Goal: Task Accomplishment & Management: Complete application form

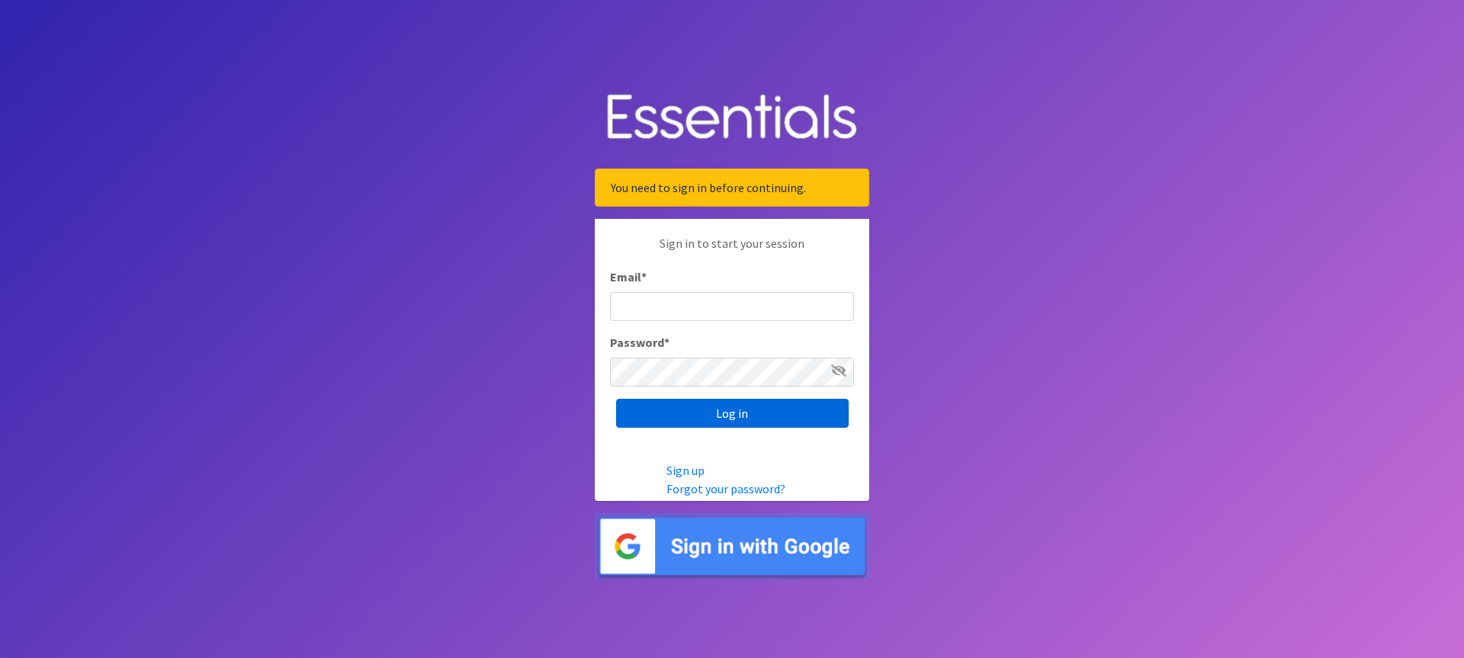
type input "[EMAIL_ADDRESS][DOMAIN_NAME]"
click at [724, 412] on input "Log in" at bounding box center [732, 413] width 233 height 29
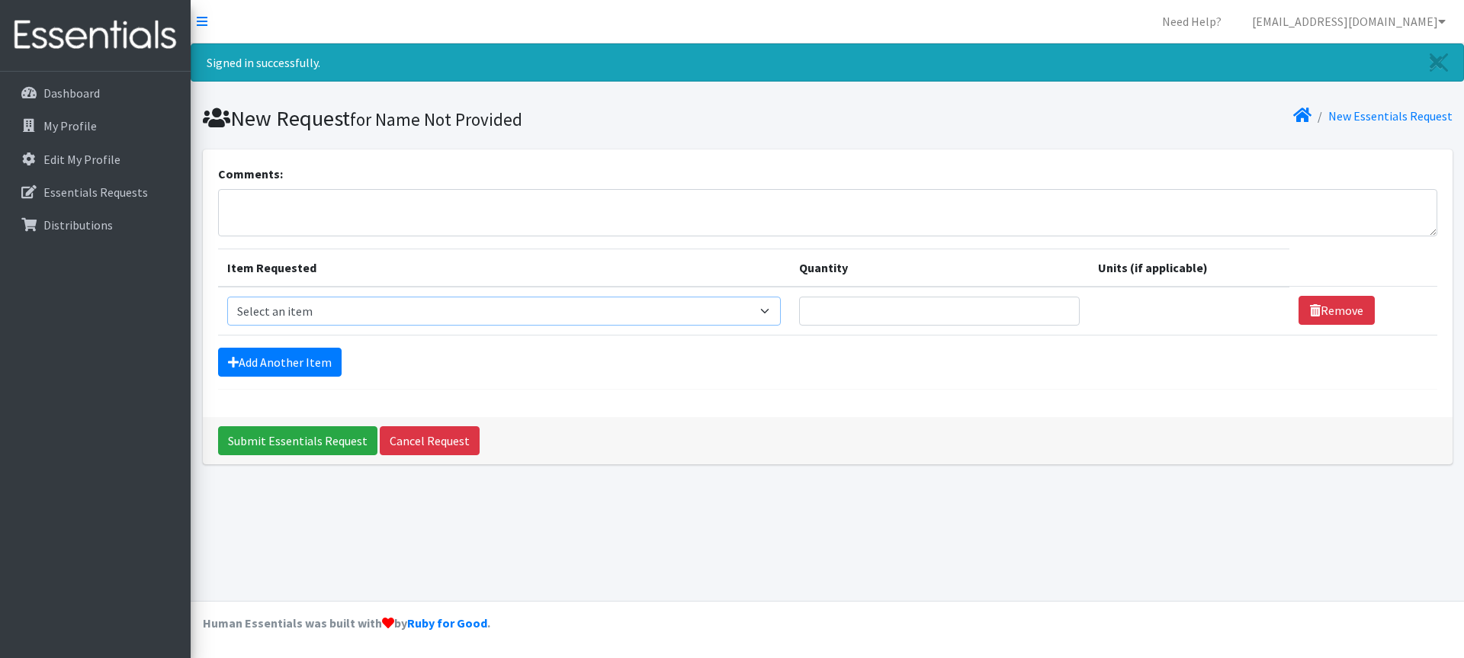
click at [773, 313] on select "Select an item # of Children this order will serve # of Individuals Living in H…" at bounding box center [504, 311] width 554 height 29
select select "11425"
click at [227, 297] on select "Select an item # of Children this order will serve # of Individuals Living in H…" at bounding box center [504, 311] width 554 height 29
click at [1057, 307] on input "1" at bounding box center [939, 311] width 281 height 29
type input "2"
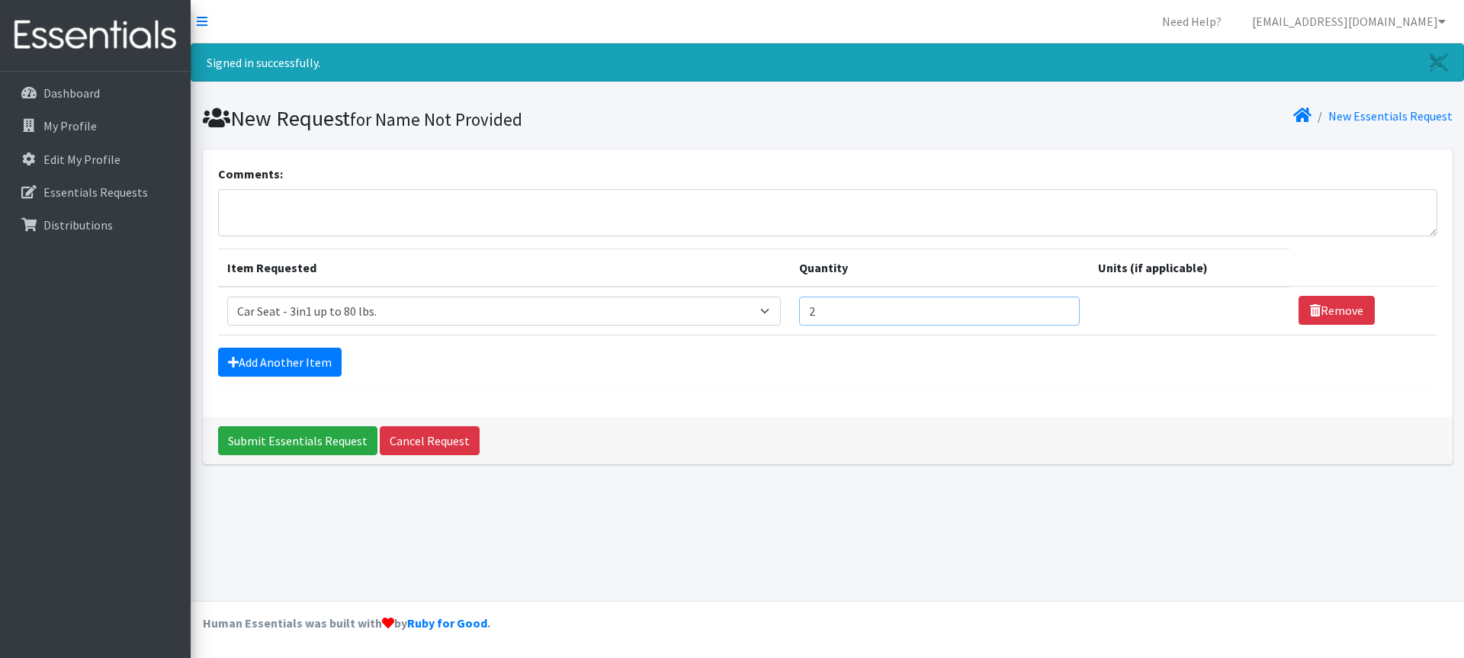
click at [1056, 304] on input "2" at bounding box center [939, 311] width 281 height 29
click at [276, 358] on link "Add Another Item" at bounding box center [280, 362] width 124 height 29
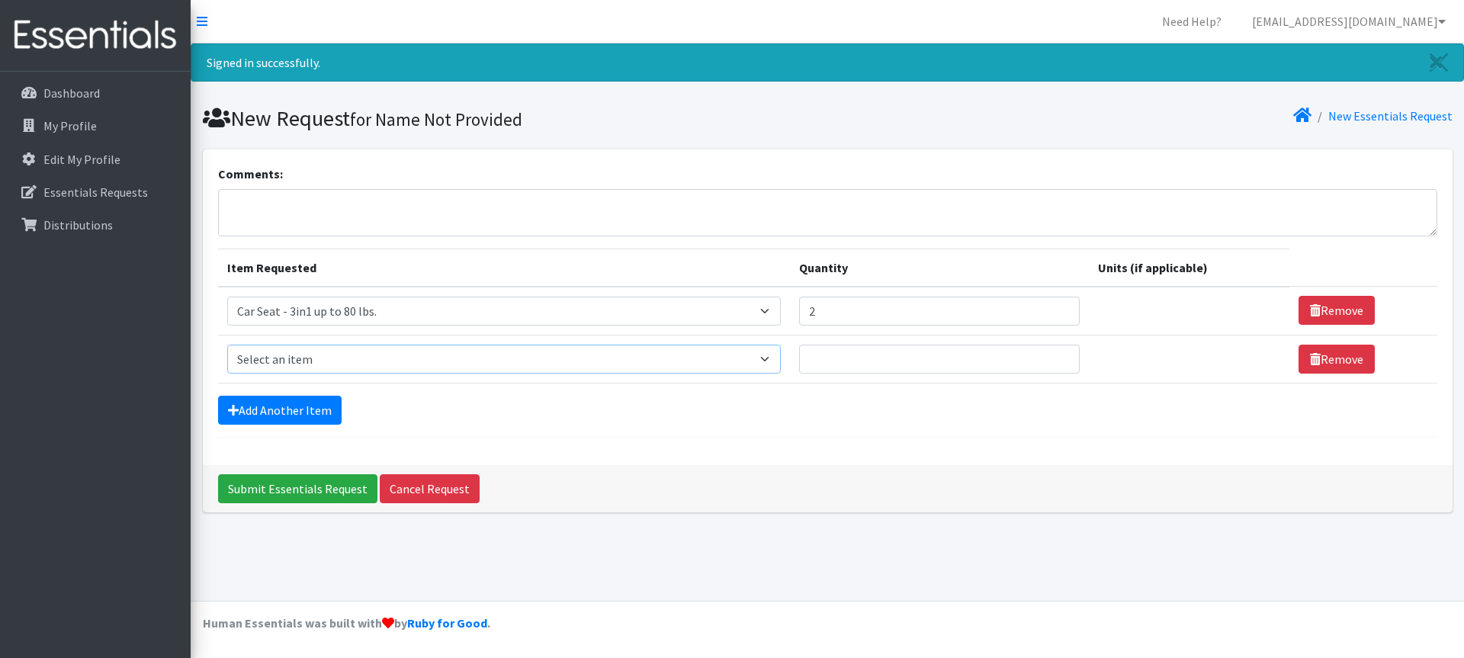
click at [773, 359] on select "Select an item # of Children this order will serve # of Individuals Living in H…" at bounding box center [504, 359] width 554 height 29
select select "7900"
click at [227, 345] on select "Select an item # of Children this order will serve # of Individuals Living in H…" at bounding box center [504, 359] width 554 height 29
click at [1056, 355] on input "1" at bounding box center [939, 359] width 281 height 29
type input "2"
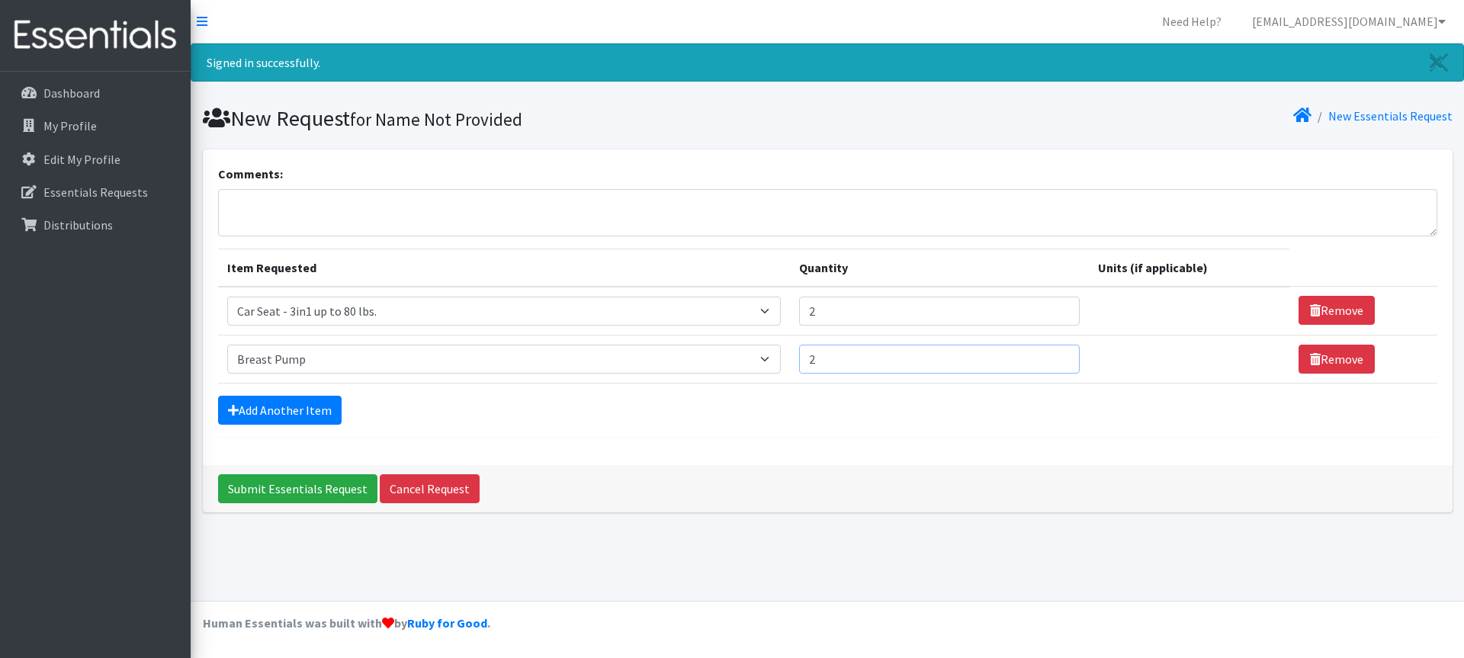
click at [1056, 355] on input "2" at bounding box center [939, 359] width 281 height 29
click at [272, 407] on link "Add Another Item" at bounding box center [280, 410] width 124 height 29
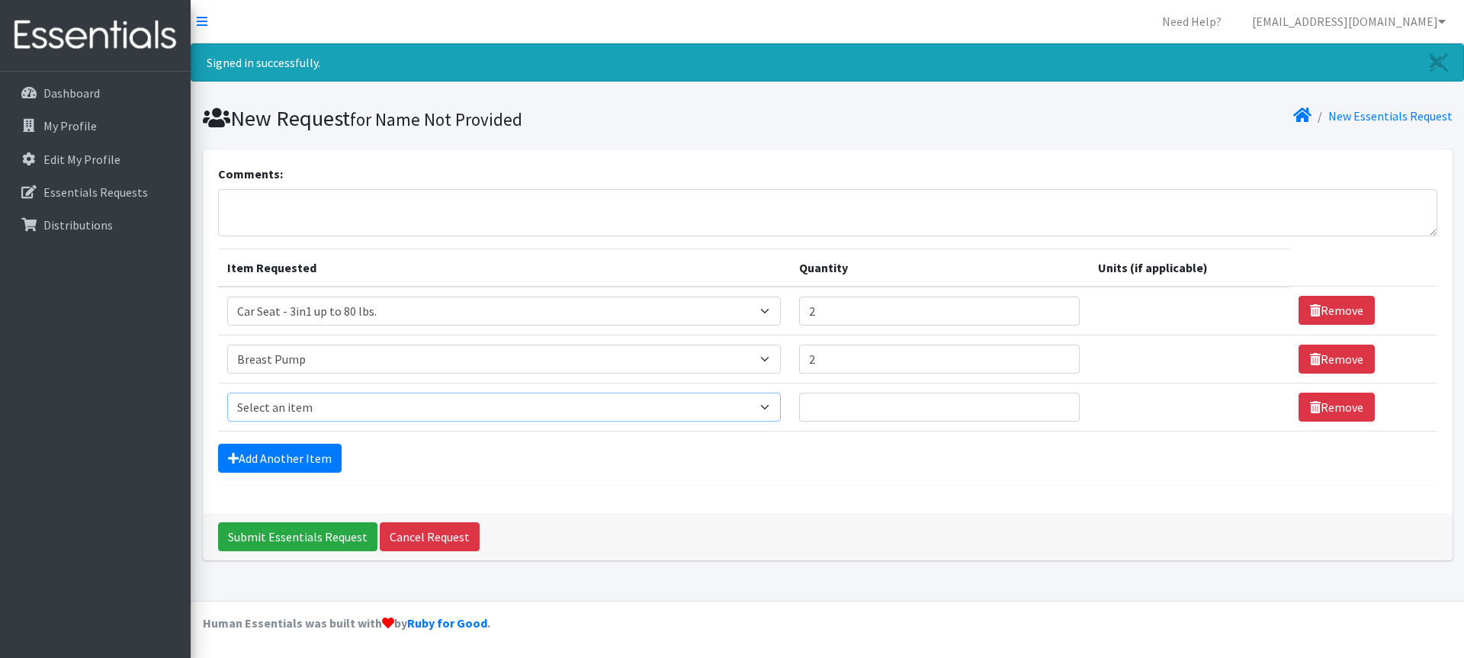
click at [265, 408] on select "Select an item # of Children this order will serve # of Individuals Living in H…" at bounding box center [504, 407] width 554 height 29
select select "1948"
click at [227, 393] on select "Select an item # of Children this order will serve # of Individuals Living in H…" at bounding box center [504, 407] width 554 height 29
click at [1055, 404] on input "1" at bounding box center [939, 407] width 281 height 29
type input "2"
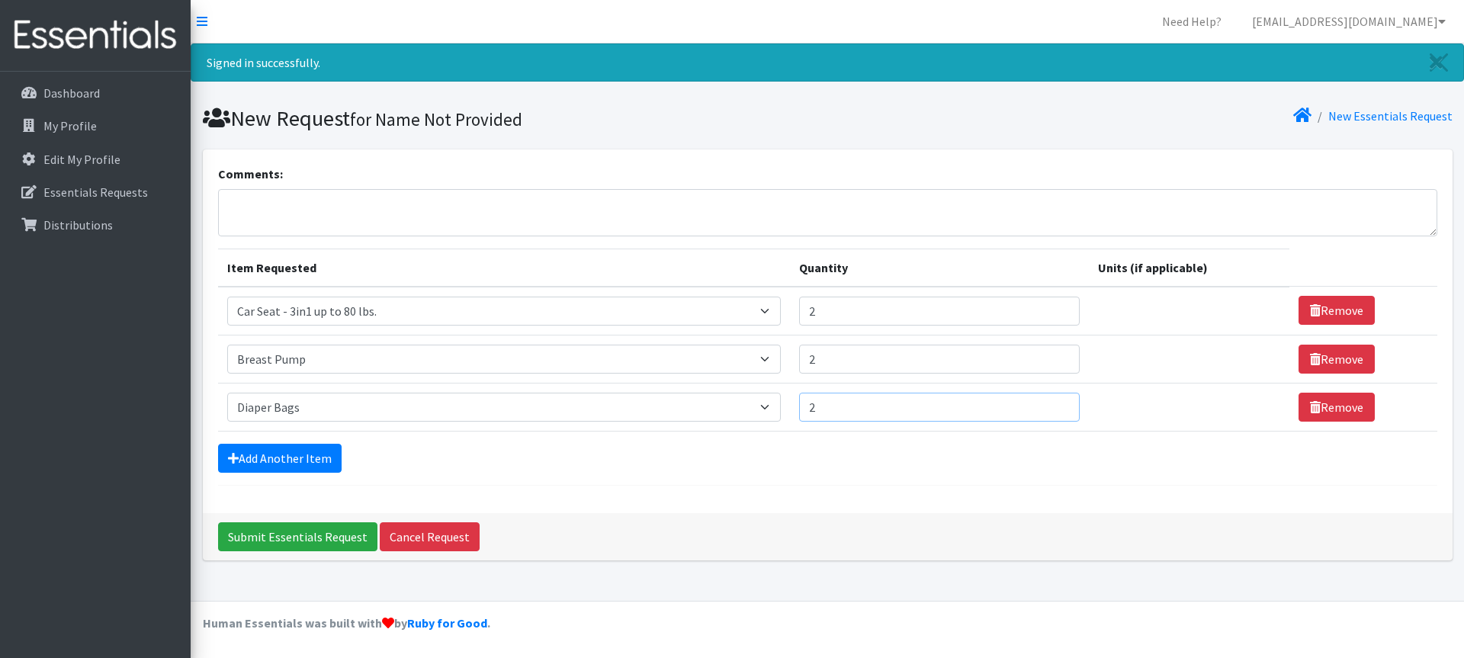
click at [1055, 404] on input "2" at bounding box center [939, 407] width 281 height 29
click at [772, 409] on select "Select an item # of Children this order will serve # of Individuals Living in H…" at bounding box center [504, 407] width 554 height 29
select select "1982"
click at [227, 393] on select "Select an item # of Children this order will serve # of Individuals Living in H…" at bounding box center [504, 407] width 554 height 29
click at [291, 454] on link "Add Another Item" at bounding box center [280, 458] width 124 height 29
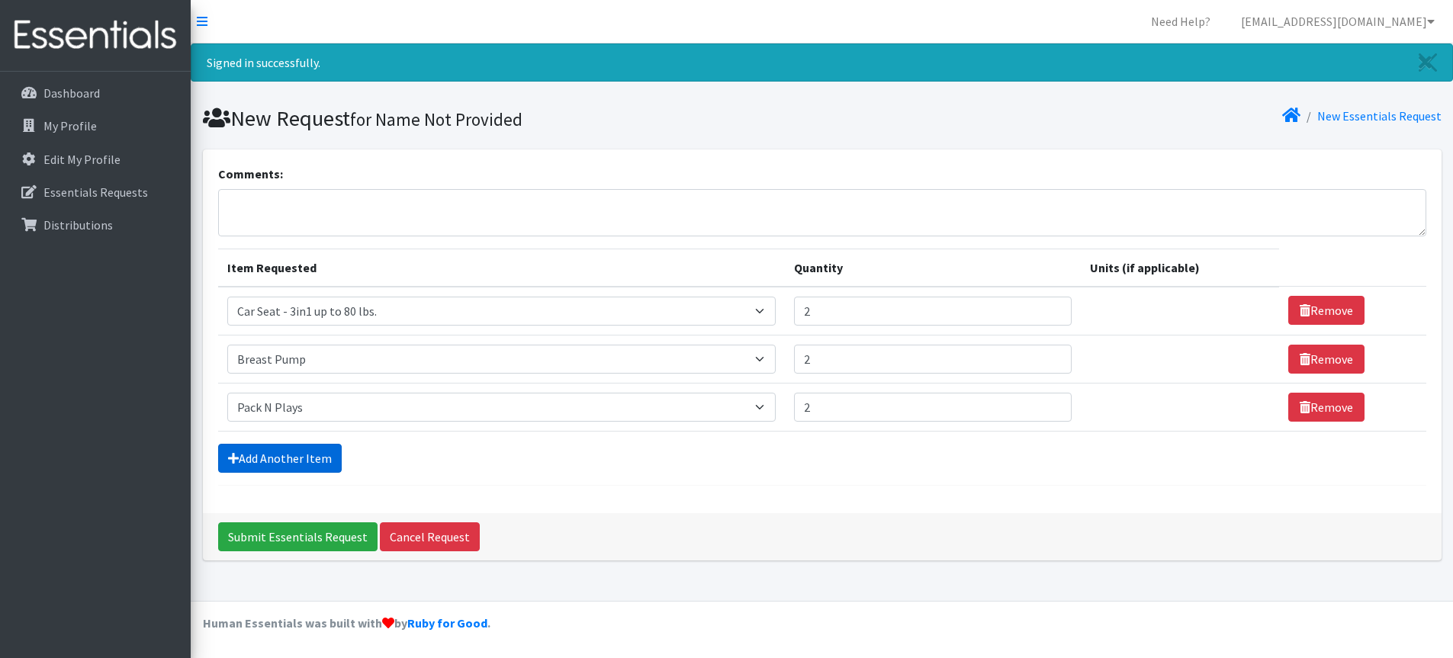
scroll to position [20, 0]
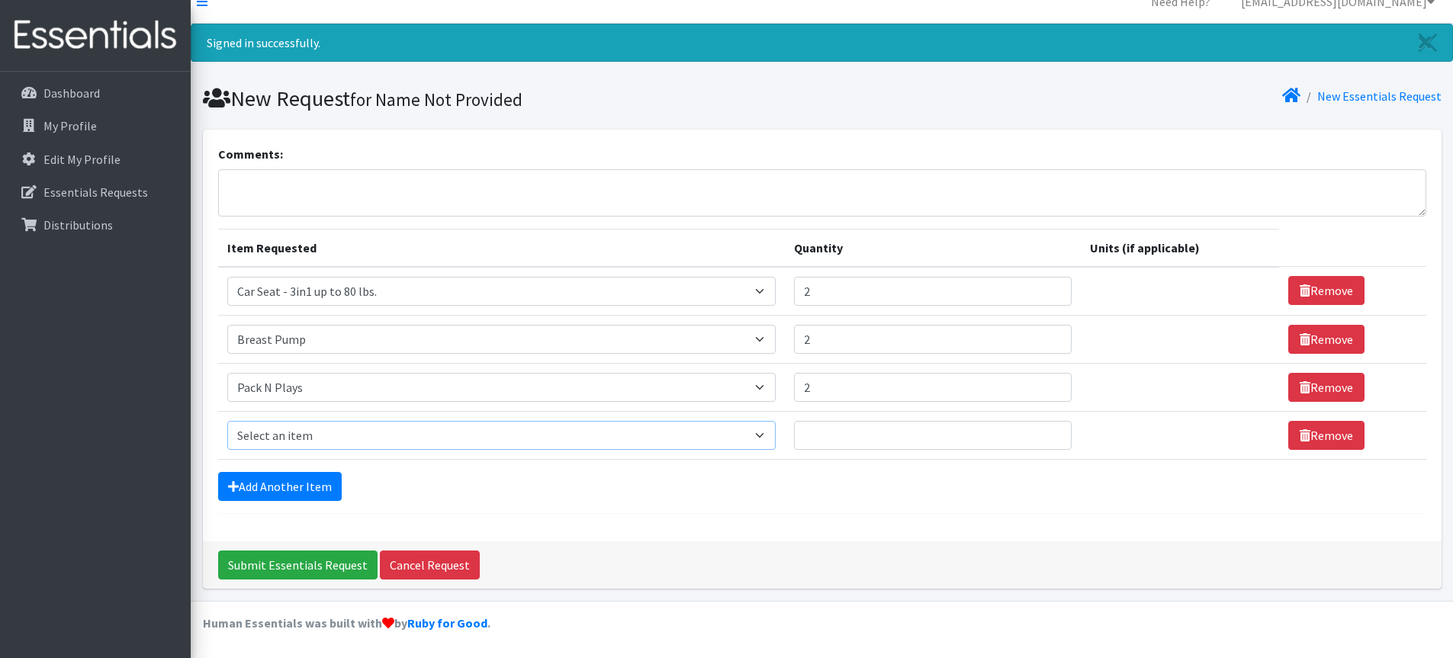
click at [769, 436] on select "Select an item # of Children this order will serve # of Individuals Living in H…" at bounding box center [501, 435] width 548 height 29
select select "1978"
click at [227, 421] on select "Select an item # of Children this order will serve # of Individuals Living in H…" at bounding box center [501, 435] width 548 height 29
click at [1052, 431] on input "1" at bounding box center [933, 435] width 278 height 29
type input "2"
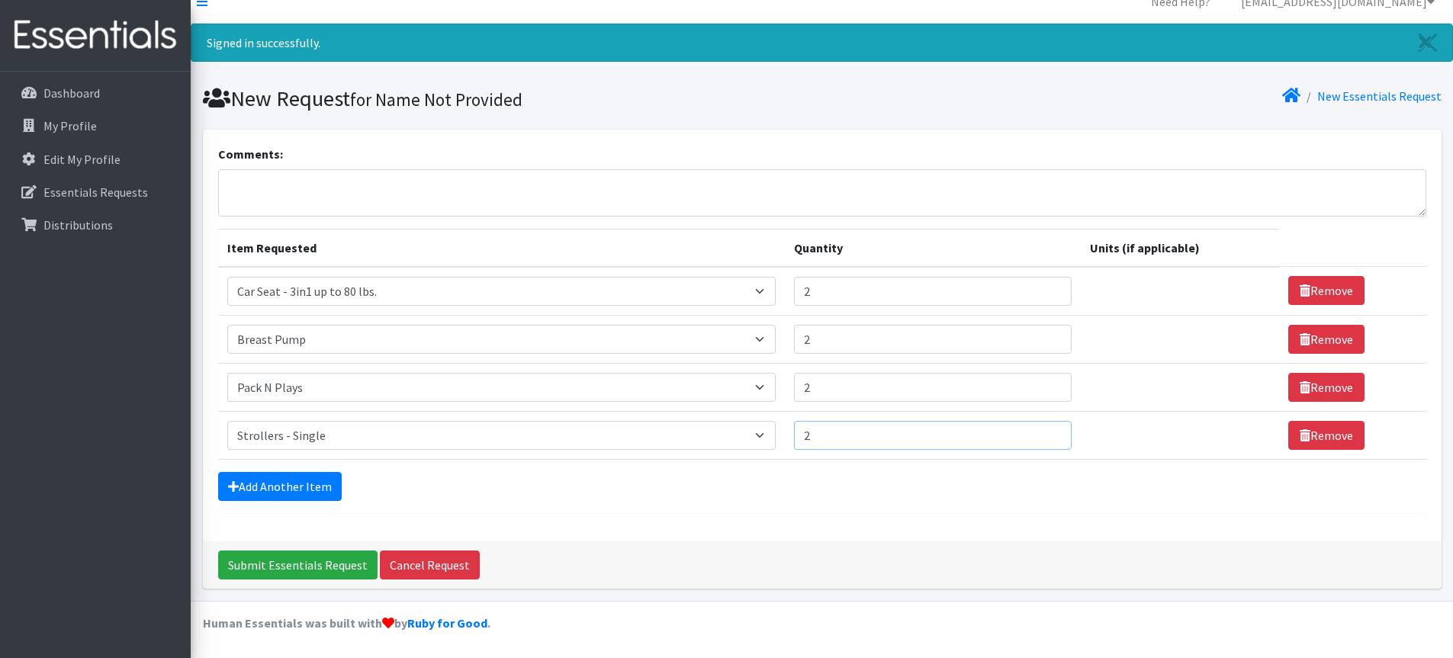
click at [1048, 432] on input "2" at bounding box center [933, 435] width 278 height 29
click at [251, 481] on link "Add Another Item" at bounding box center [280, 486] width 124 height 29
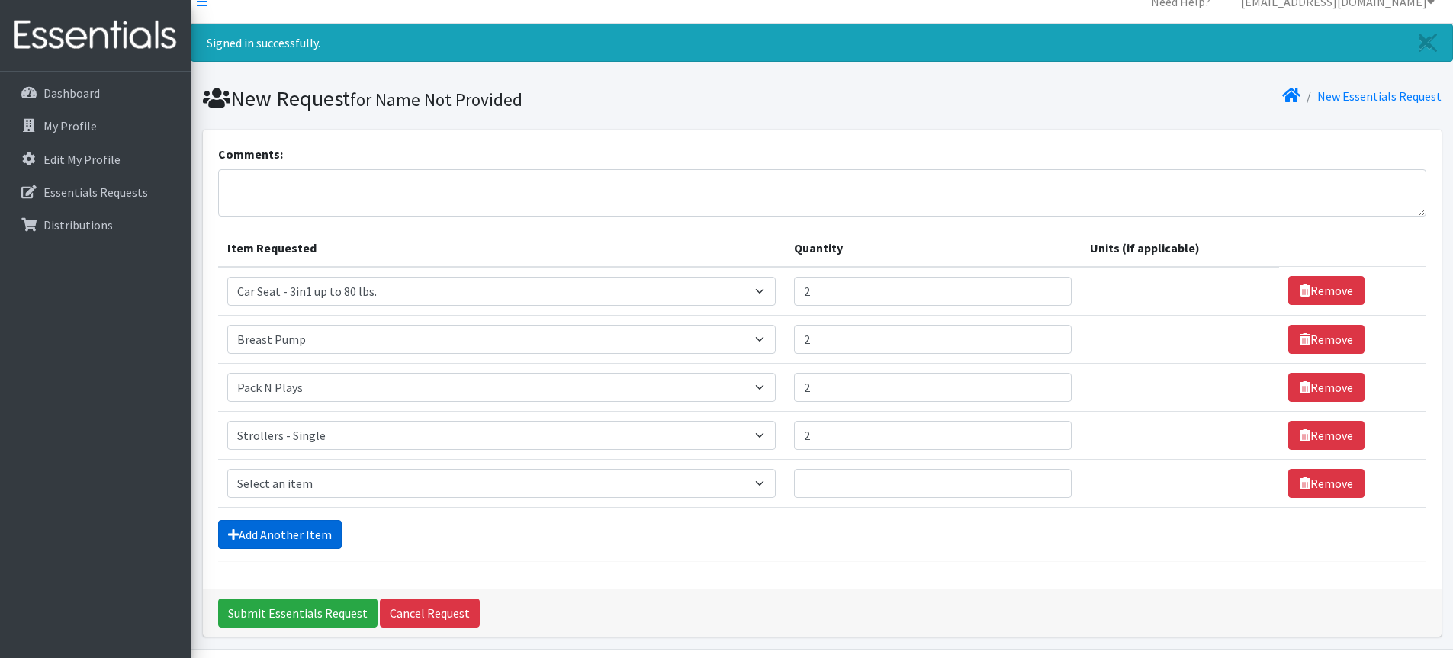
scroll to position [68, 0]
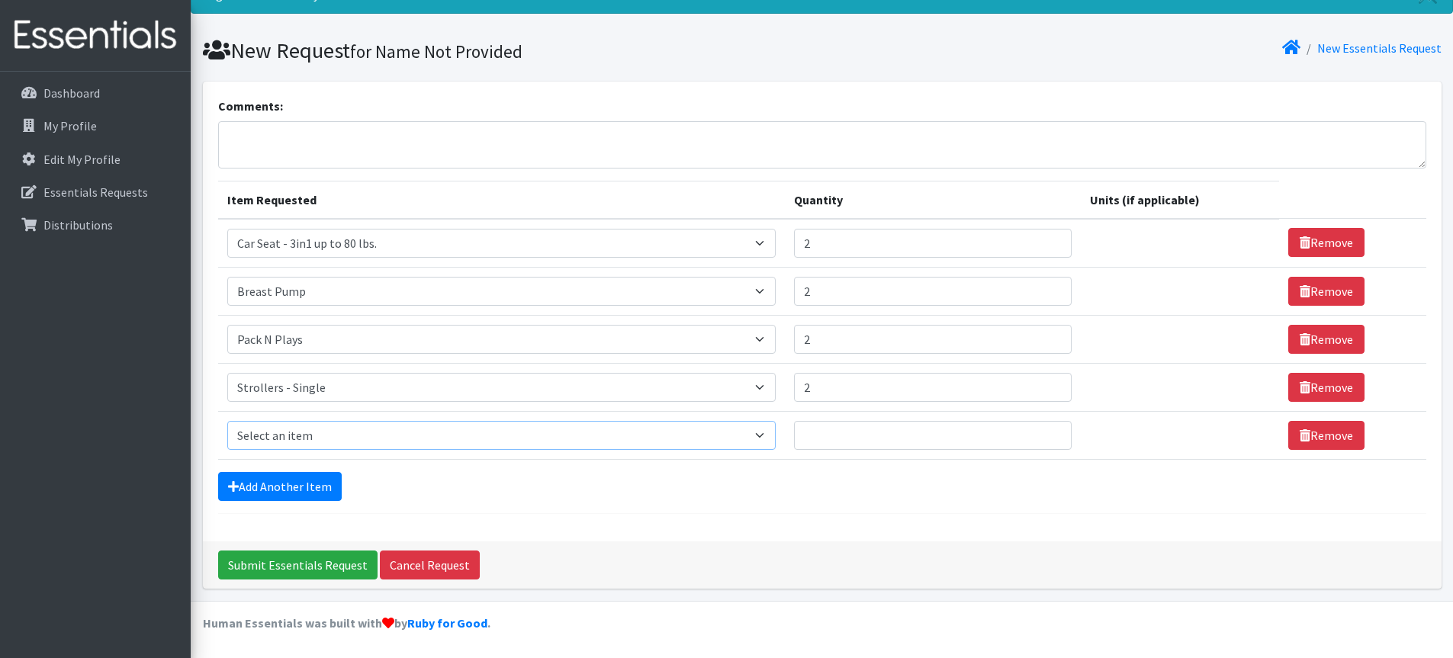
click at [766, 434] on select "Select an item # of Children this order will serve # of Individuals Living in H…" at bounding box center [501, 435] width 548 height 29
click at [227, 421] on select "Select an item # of Children this order will serve # of Individuals Living in H…" at bounding box center [501, 435] width 548 height 29
click at [765, 435] on select "Select an item # of Children this order will serve # of Individuals Living in H…" at bounding box center [501, 435] width 548 height 29
select select "1933"
click at [227, 421] on select "Select an item # of Children this order will serve # of Individuals Living in H…" at bounding box center [501, 435] width 548 height 29
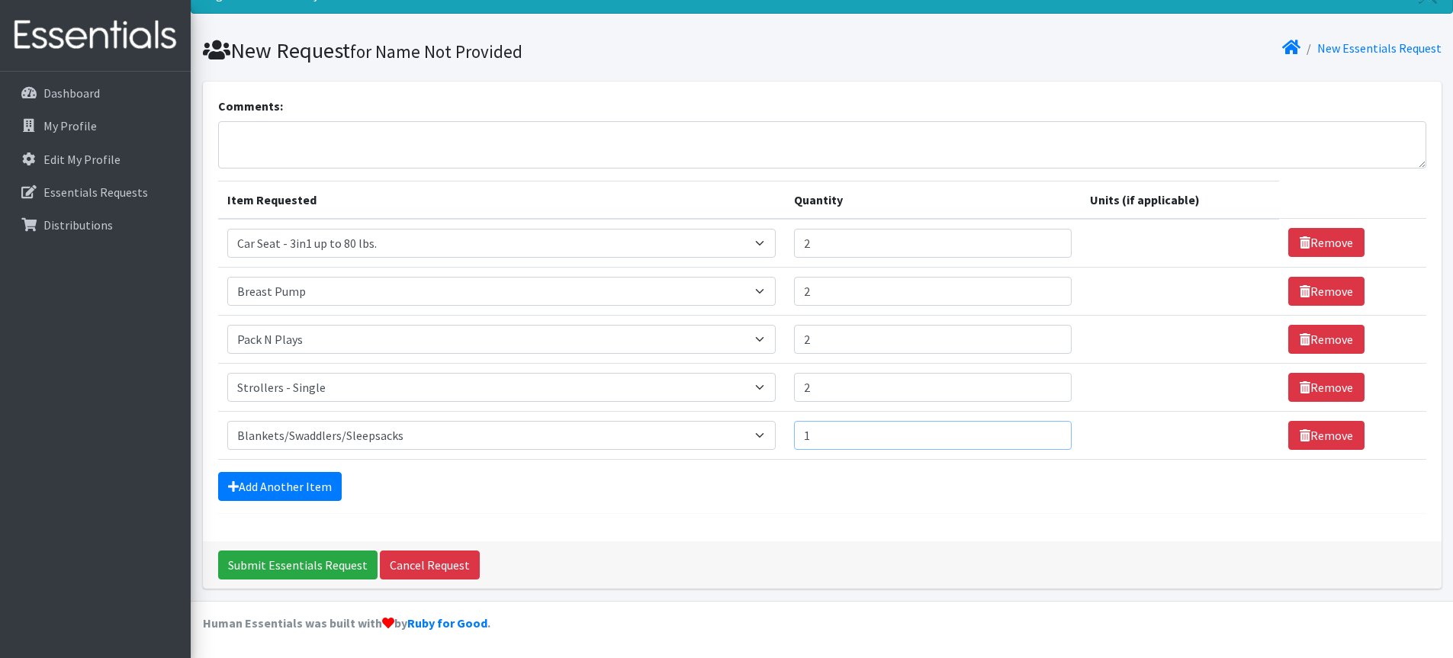
click at [1048, 433] on input "1" at bounding box center [933, 435] width 278 height 29
click at [1047, 433] on input "2" at bounding box center [933, 435] width 278 height 29
click at [1047, 433] on input "3" at bounding box center [933, 435] width 278 height 29
click at [1047, 433] on input "4" at bounding box center [933, 435] width 278 height 29
type input "5"
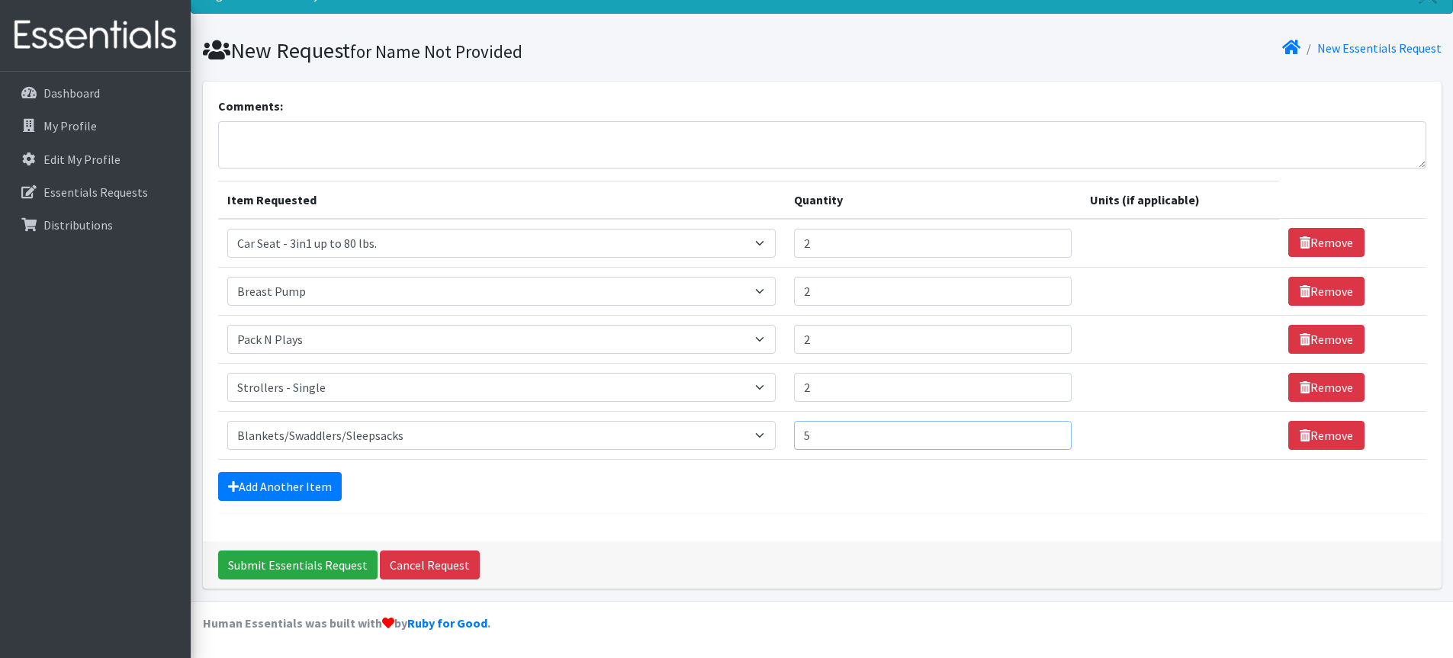
click at [1047, 433] on input "5" at bounding box center [933, 435] width 278 height 29
click at [287, 485] on link "Add Another Item" at bounding box center [280, 486] width 124 height 29
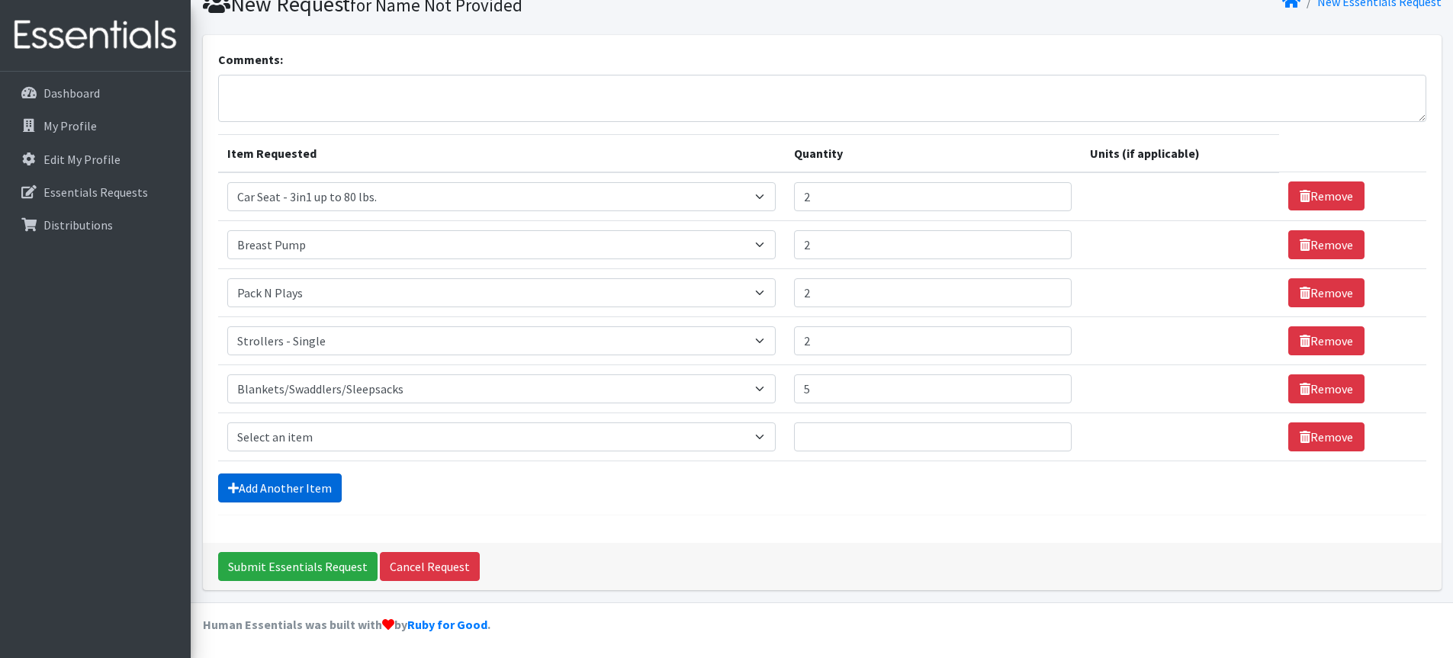
scroll to position [116, 0]
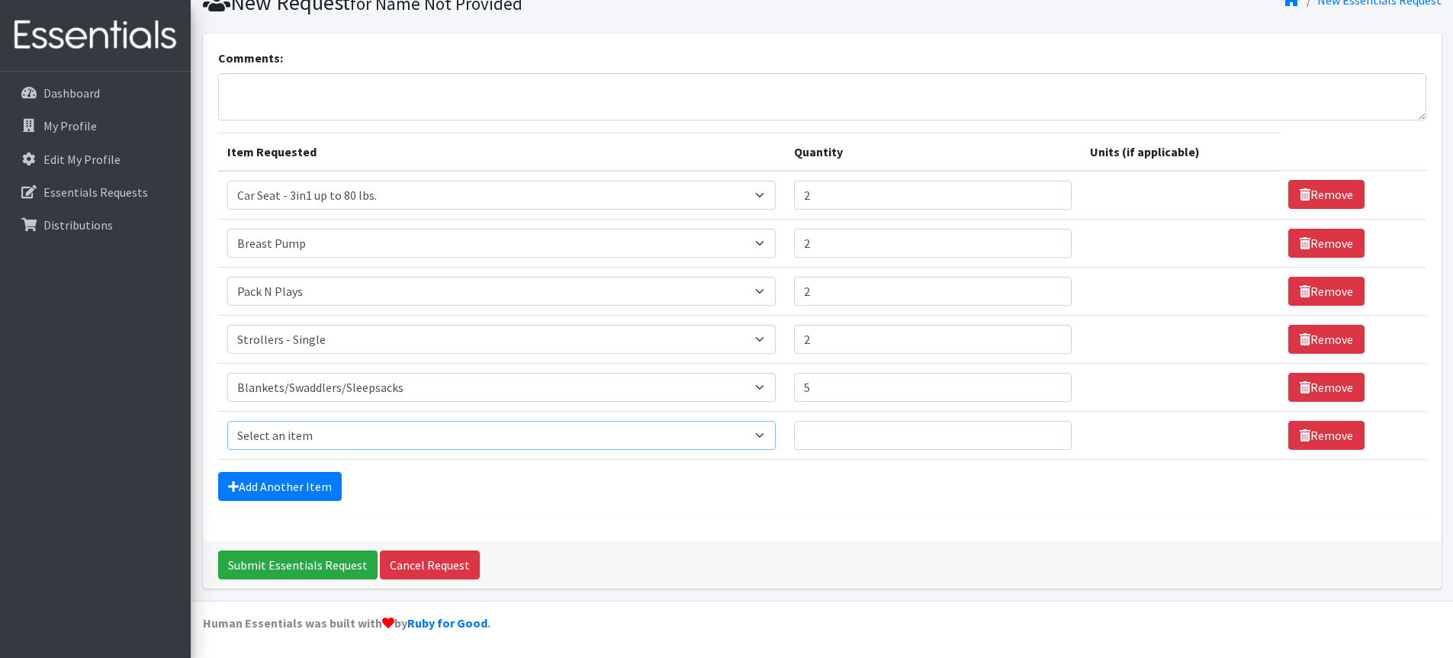
click at [766, 433] on select "Select an item # of Children this order will serve # of Individuals Living in H…" at bounding box center [501, 435] width 548 height 29
select select "1984"
click at [227, 421] on select "Select an item # of Children this order will serve # of Individuals Living in H…" at bounding box center [501, 435] width 548 height 29
click at [1049, 428] on input "1" at bounding box center [933, 435] width 278 height 29
type input "2"
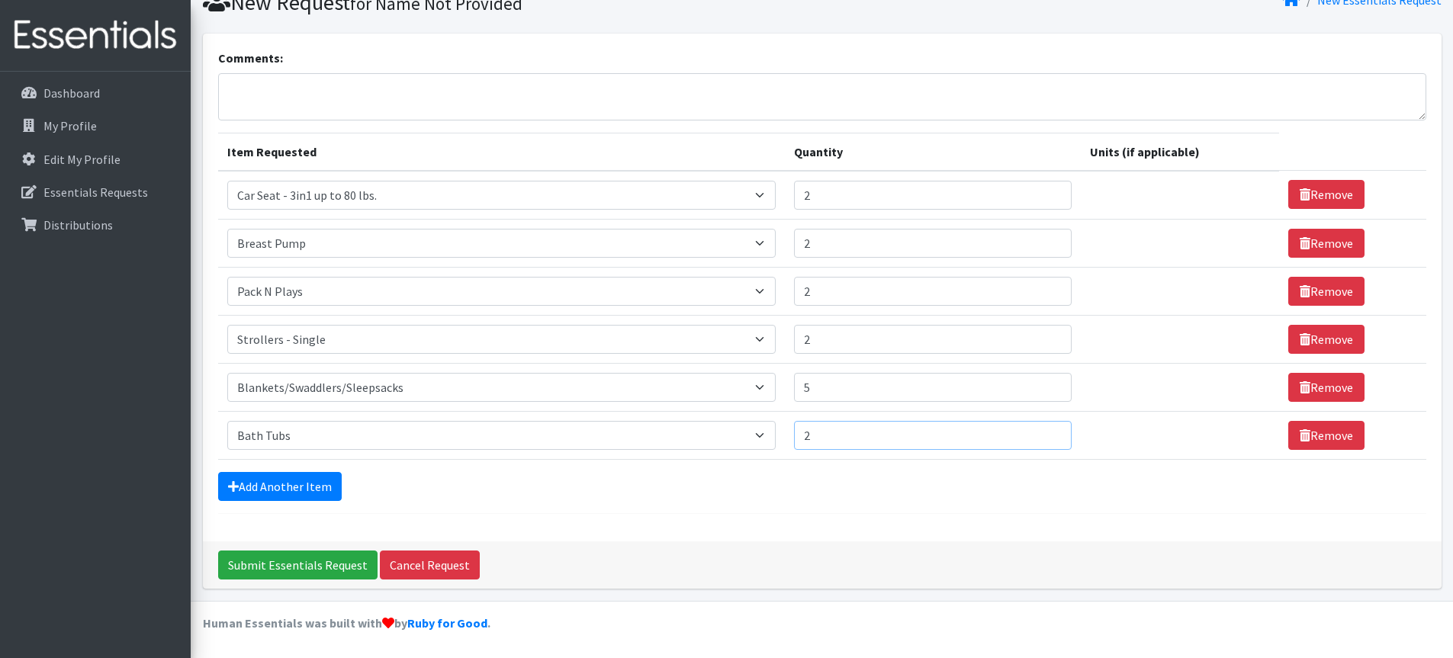
click at [1049, 428] on input "2" at bounding box center [933, 435] width 278 height 29
click at [259, 483] on link "Add Another Item" at bounding box center [280, 486] width 124 height 29
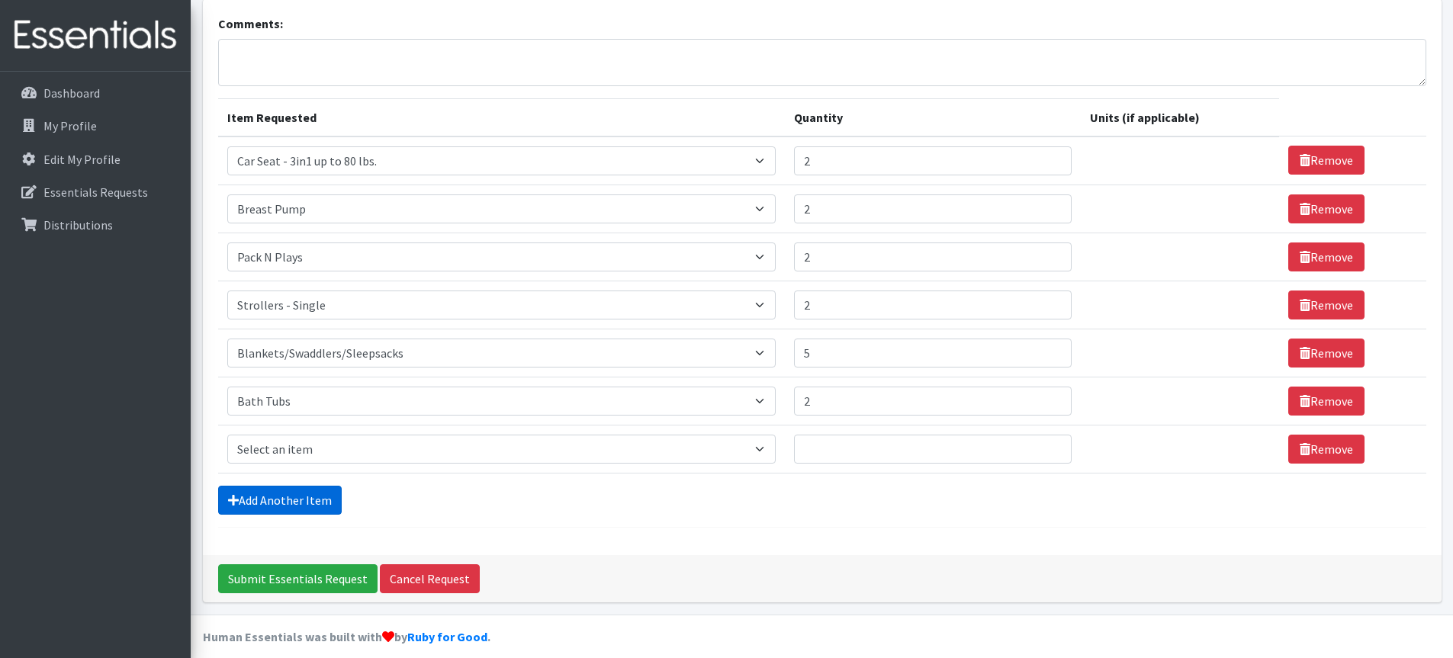
scroll to position [164, 0]
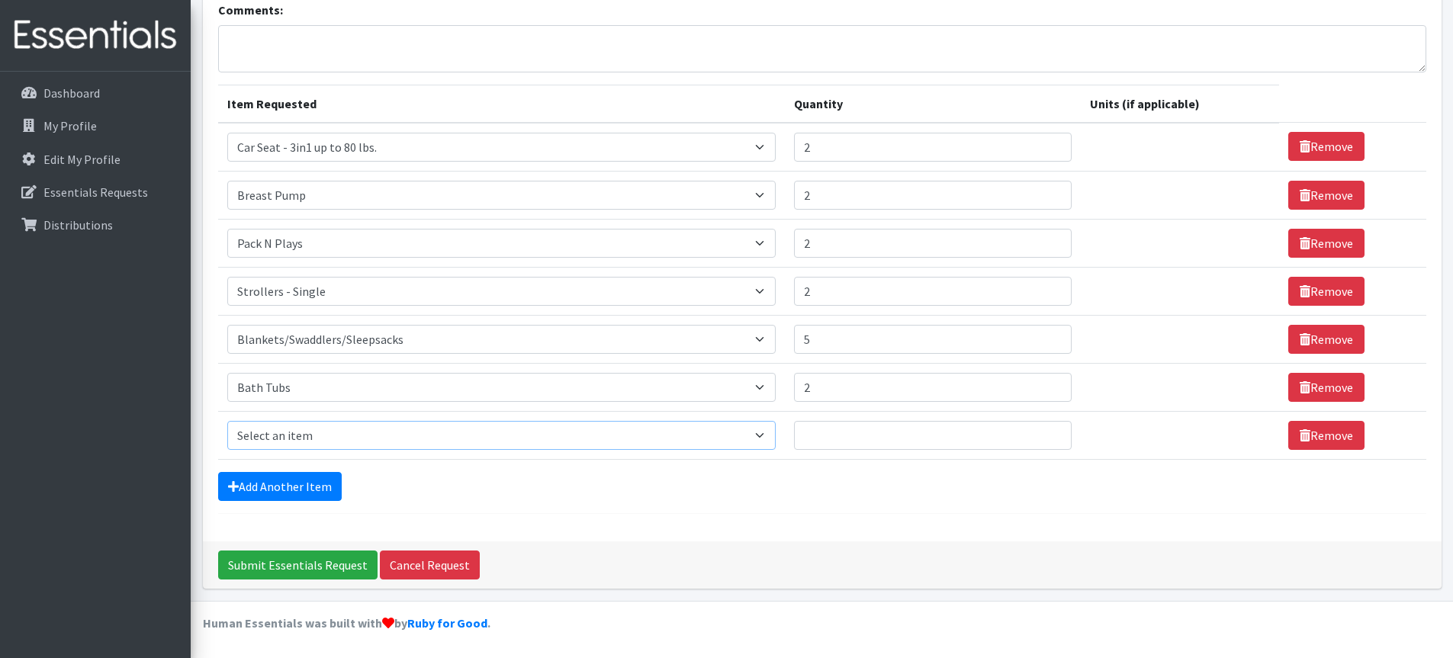
click at [767, 437] on select "Select an item # of Children this order will serve # of Individuals Living in H…" at bounding box center [501, 435] width 548 height 29
select select "1937"
click at [227, 421] on select "Select an item # of Children this order will serve # of Individuals Living in H…" at bounding box center [501, 435] width 548 height 29
click at [1049, 432] on input "1" at bounding box center [933, 435] width 278 height 29
type input "2"
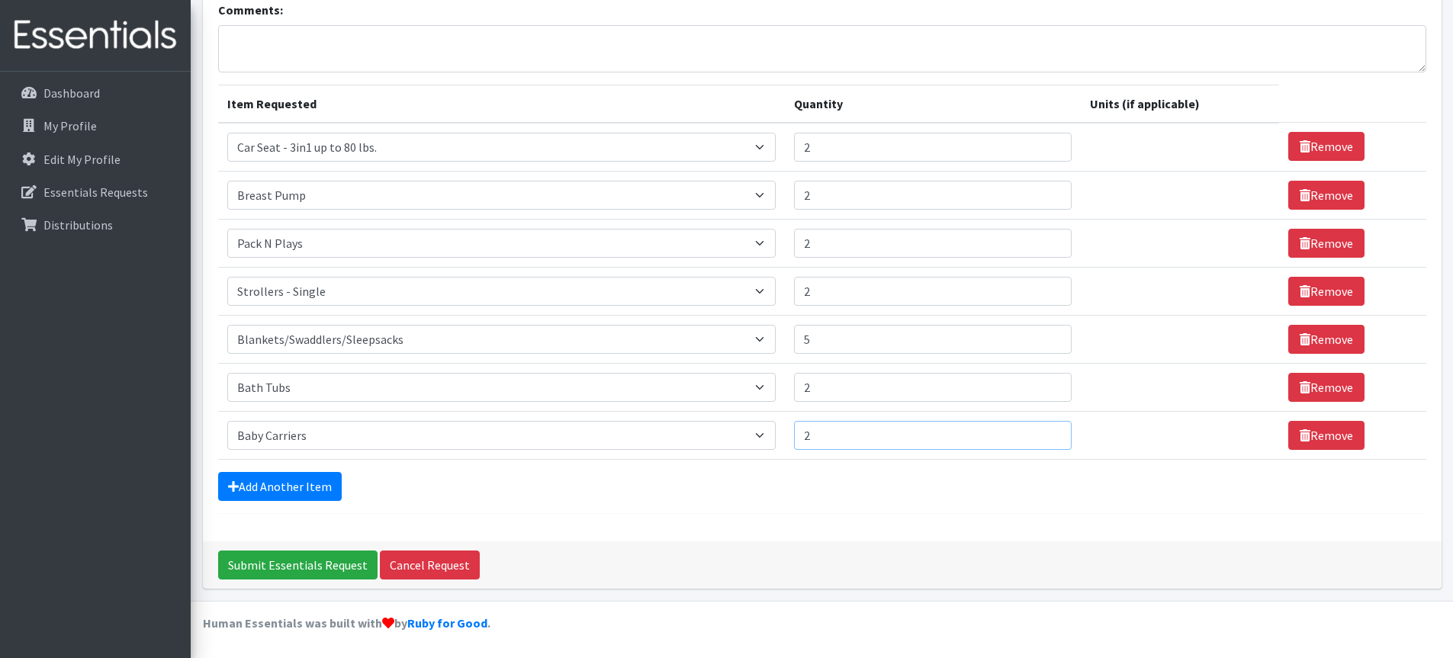
click at [1048, 432] on input "2" at bounding box center [933, 435] width 278 height 29
click at [285, 566] on input "Submit Essentials Request" at bounding box center [297, 565] width 159 height 29
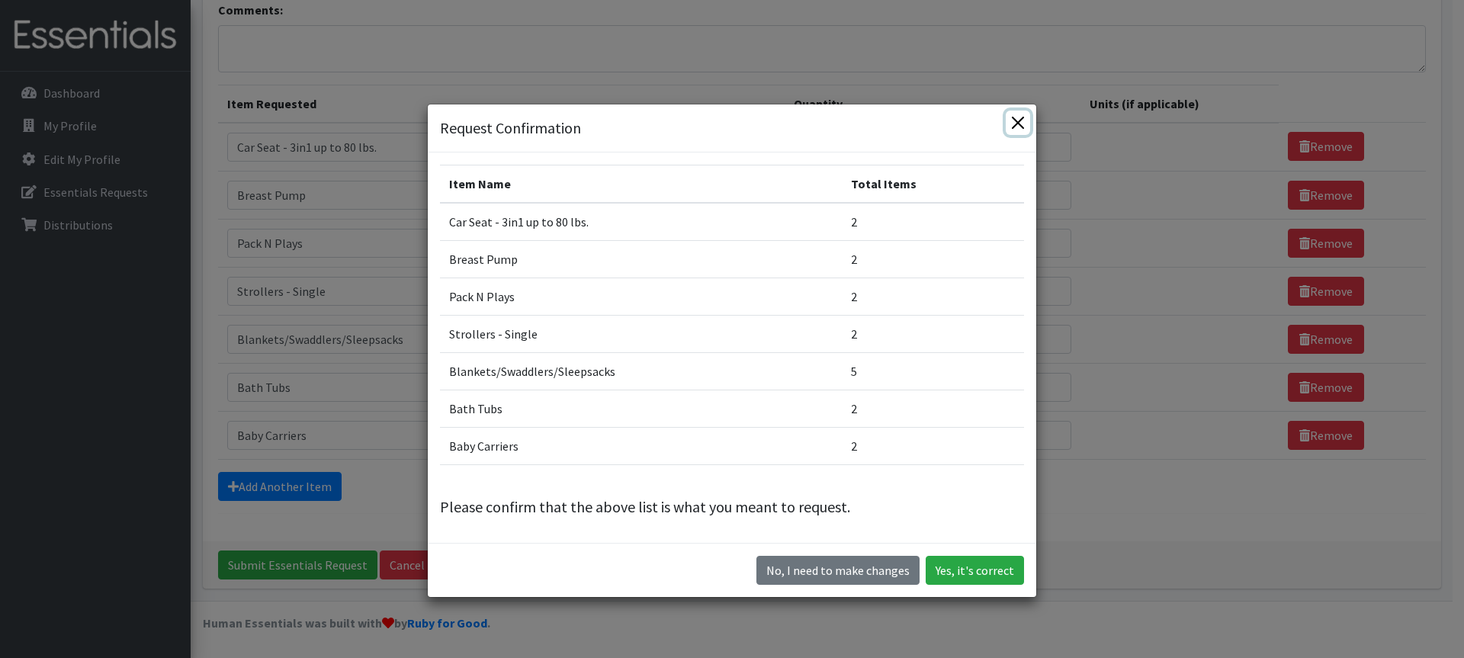
click at [1007, 117] on button "Close" at bounding box center [1018, 123] width 24 height 24
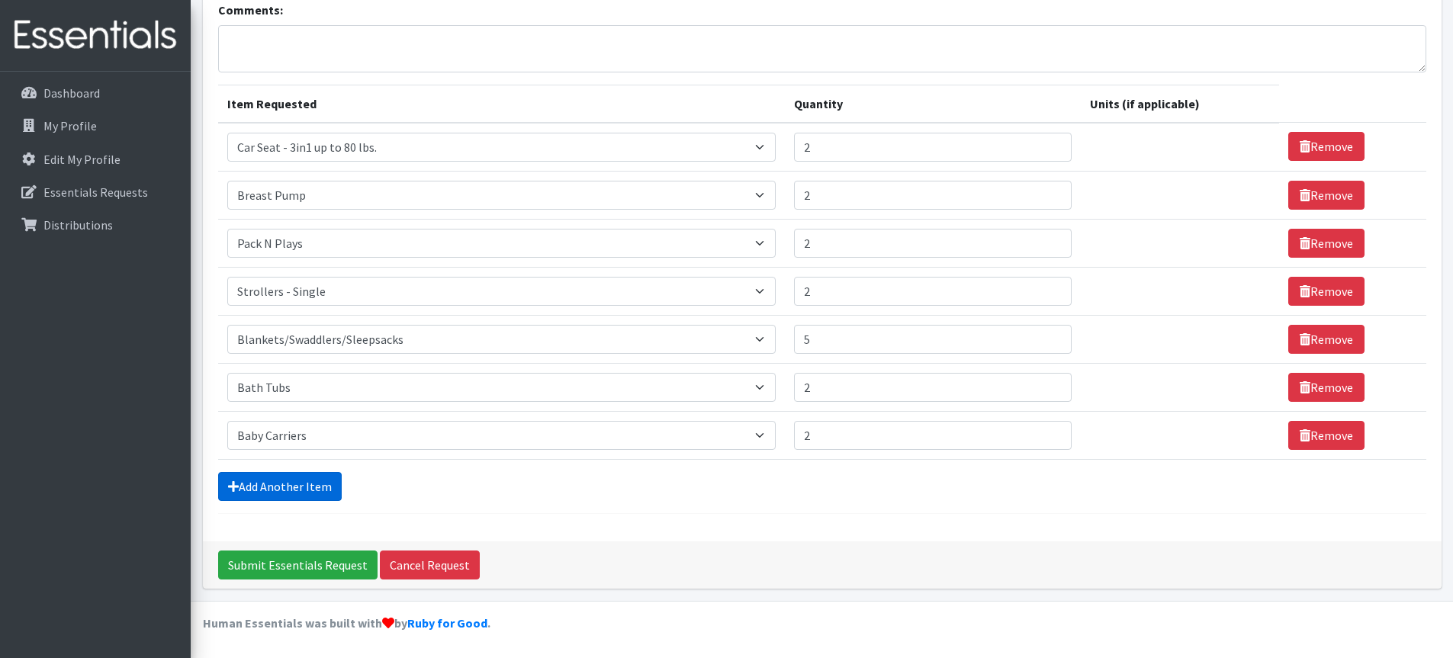
click at [258, 482] on link "Add Another Item" at bounding box center [280, 486] width 124 height 29
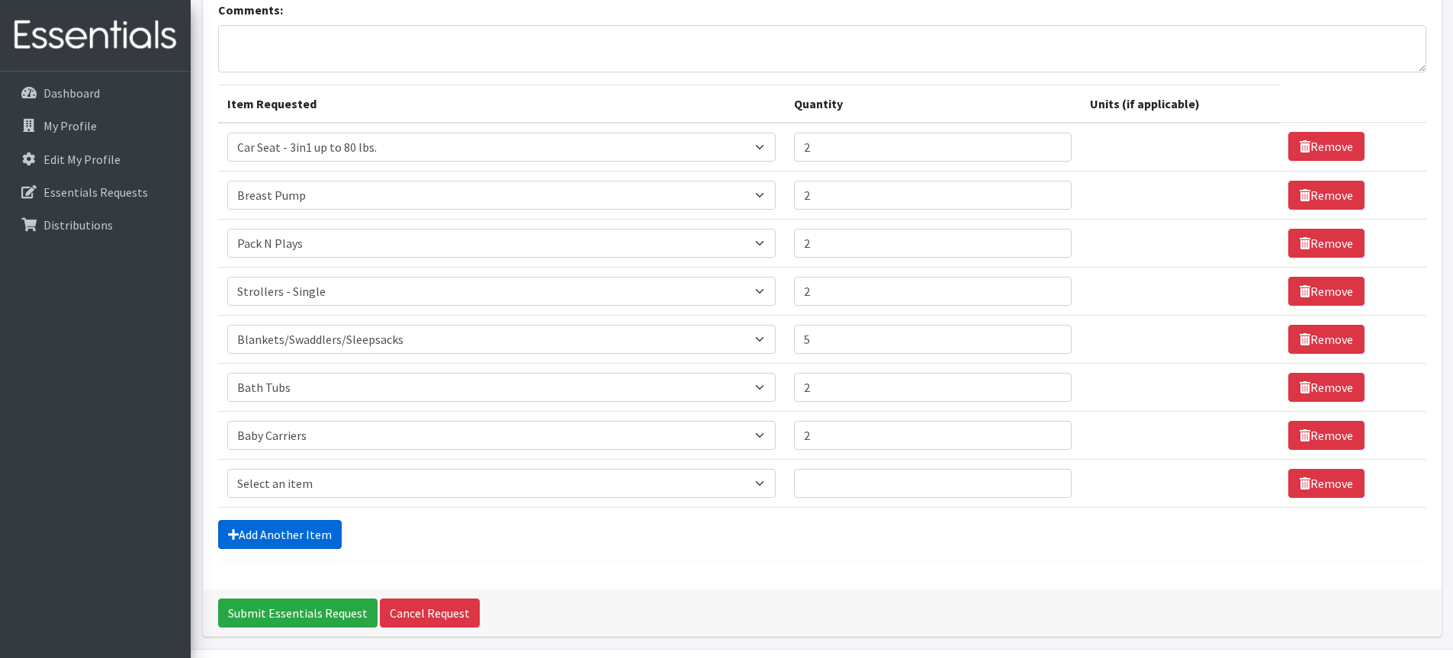
scroll to position [212, 0]
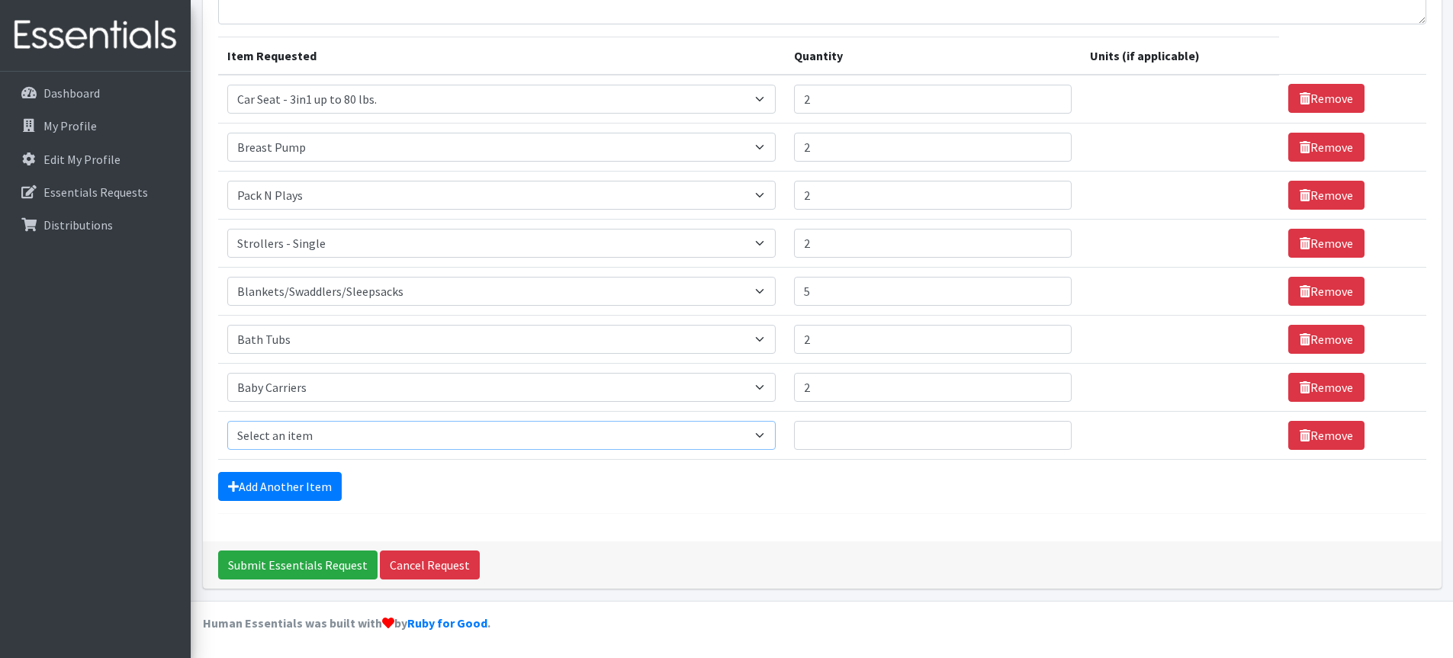
click at [767, 435] on select "Select an item # of Children this order will serve # of Individuals Living in H…" at bounding box center [501, 435] width 548 height 29
select select "1987"
click at [227, 421] on select "Select an item # of Children this order will serve # of Individuals Living in H…" at bounding box center [501, 435] width 548 height 29
click at [1052, 431] on input "1" at bounding box center [933, 435] width 278 height 29
type input "2"
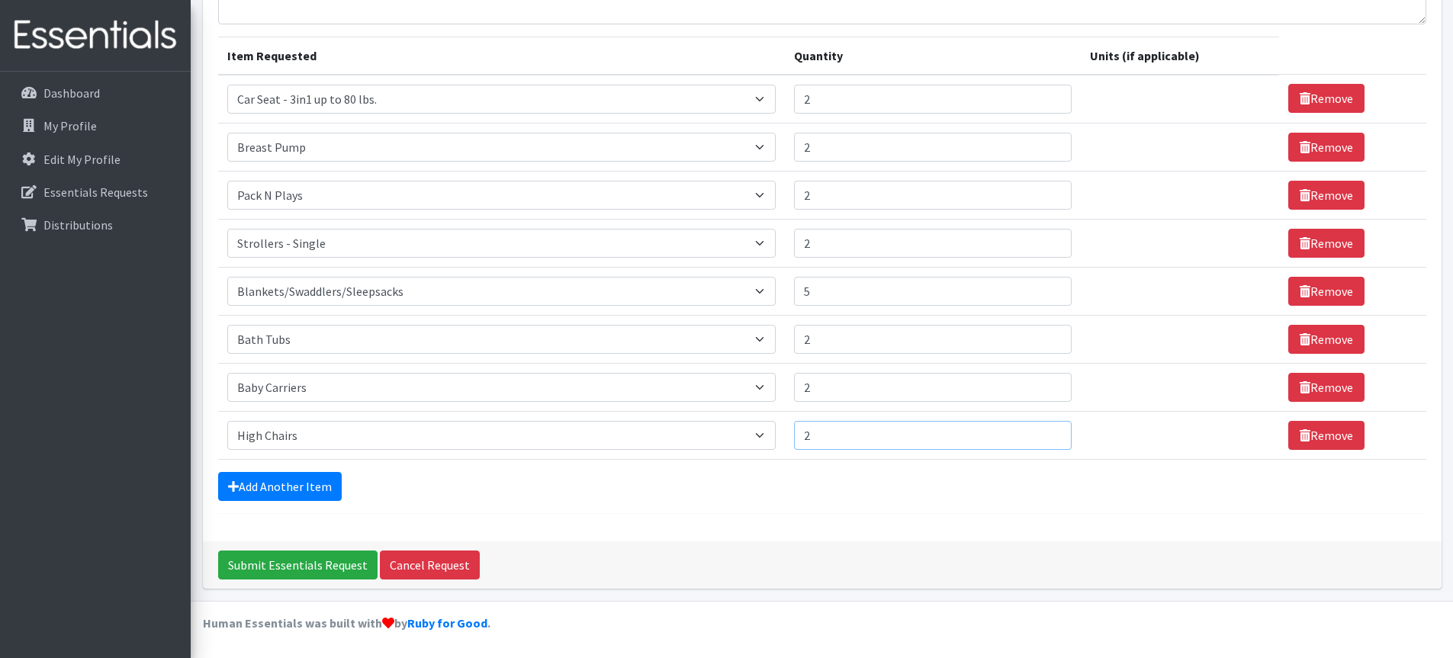
click at [1049, 429] on input "2" at bounding box center [933, 435] width 278 height 29
click at [255, 488] on link "Add Another Item" at bounding box center [280, 486] width 124 height 29
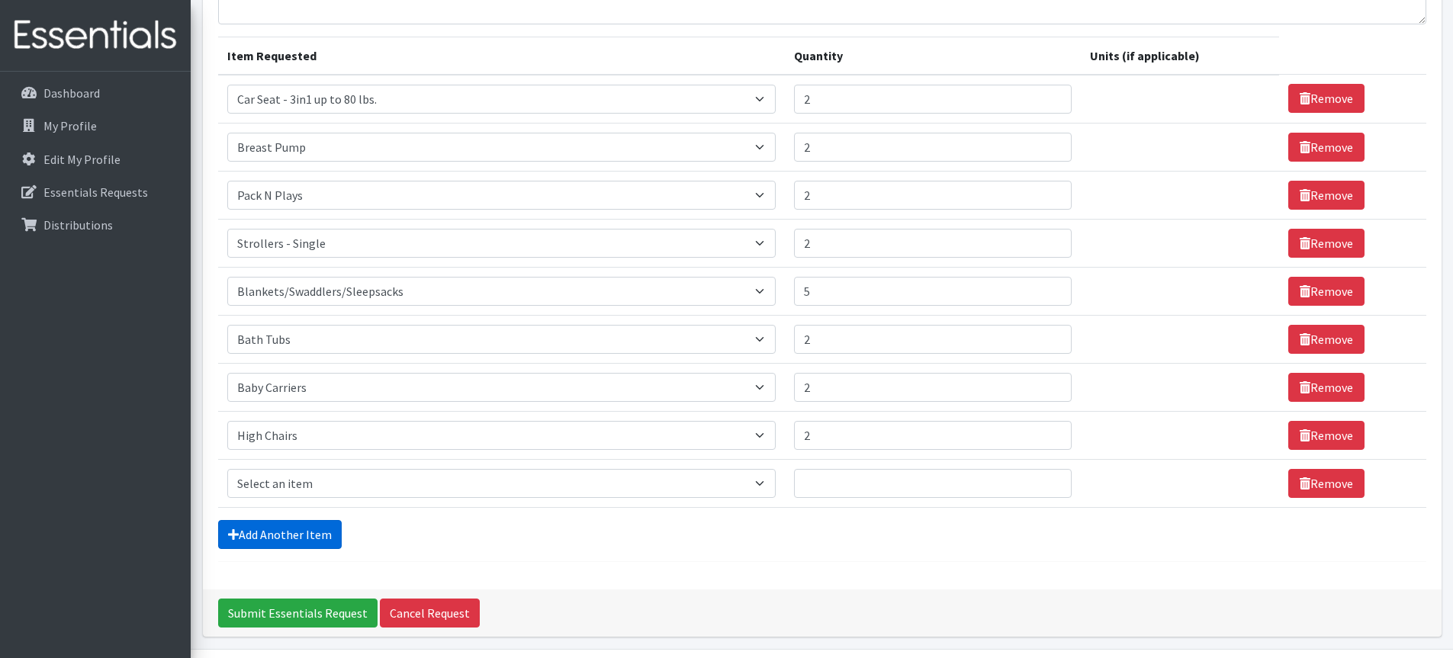
scroll to position [260, 0]
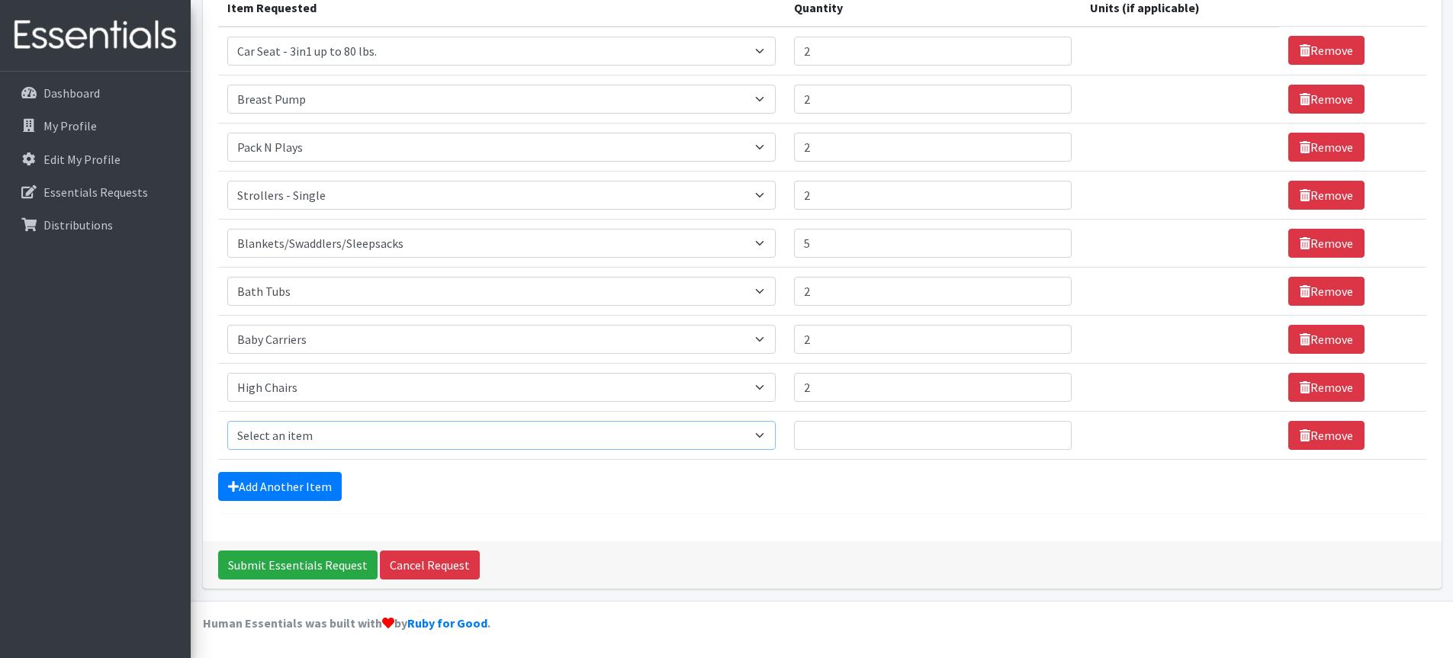
click at [300, 438] on select "Select an item # of Children this order will serve # of Individuals Living in H…" at bounding box center [501, 435] width 548 height 29
select select "13431"
click at [227, 421] on select "Select an item # of Children this order will serve # of Individuals Living in H…" at bounding box center [501, 435] width 548 height 29
click at [1051, 431] on input "1" at bounding box center [933, 435] width 278 height 29
click at [1051, 431] on input "2" at bounding box center [933, 435] width 278 height 29
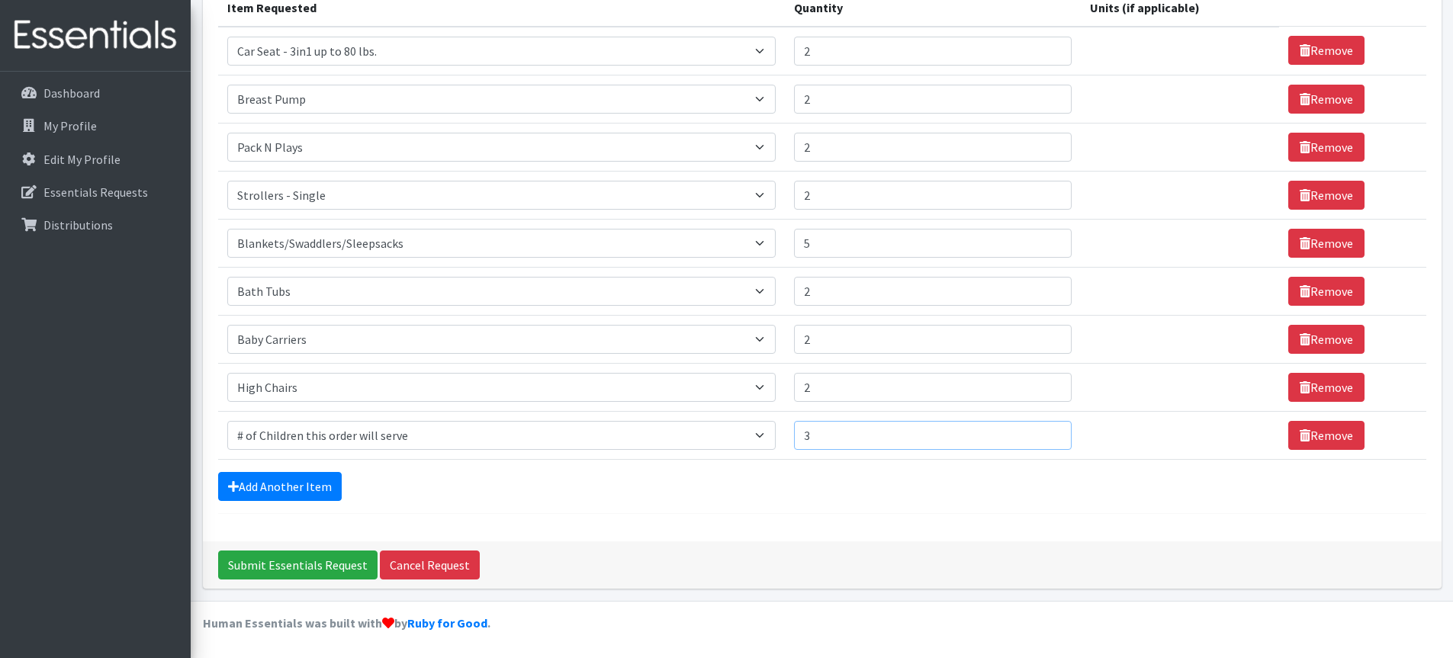
click at [1051, 431] on input "3" at bounding box center [933, 435] width 278 height 29
click at [1051, 431] on input "4" at bounding box center [933, 435] width 278 height 29
type input "5"
click at [1051, 431] on input "5" at bounding box center [933, 435] width 278 height 29
click at [268, 485] on link "Add Another Item" at bounding box center [280, 486] width 124 height 29
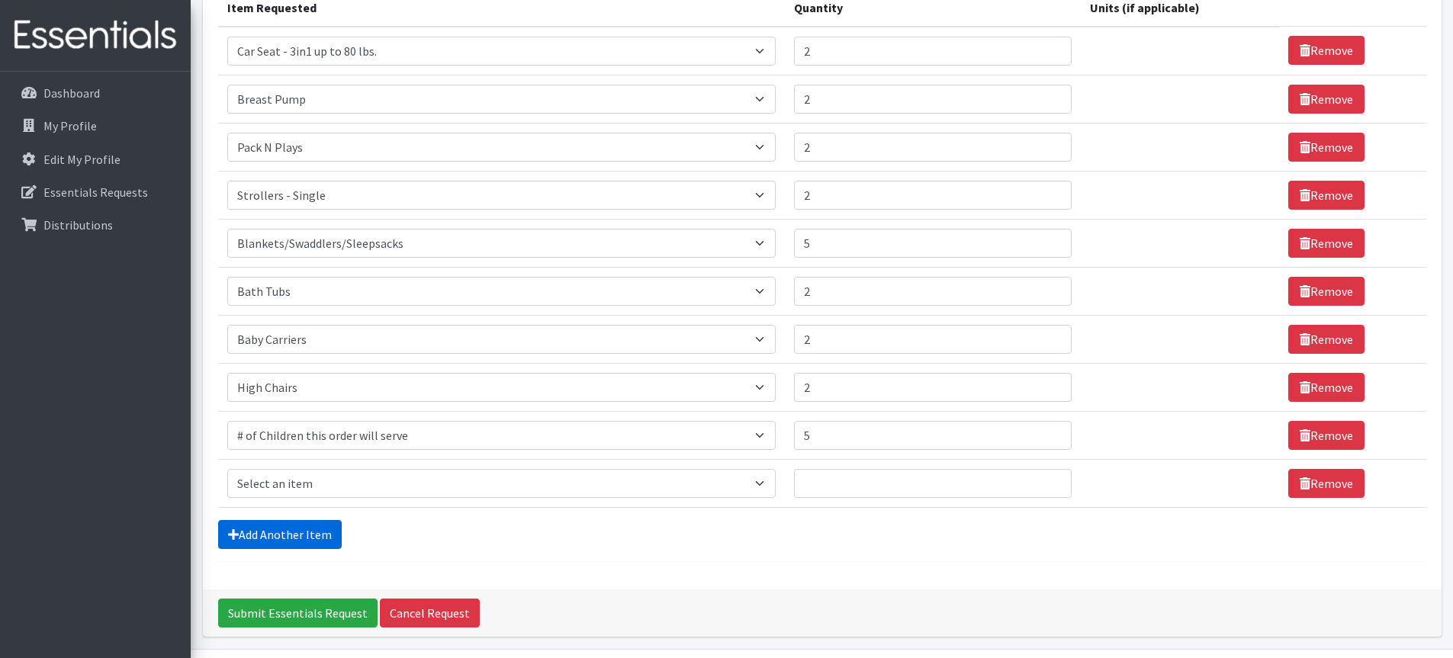
scroll to position [308, 0]
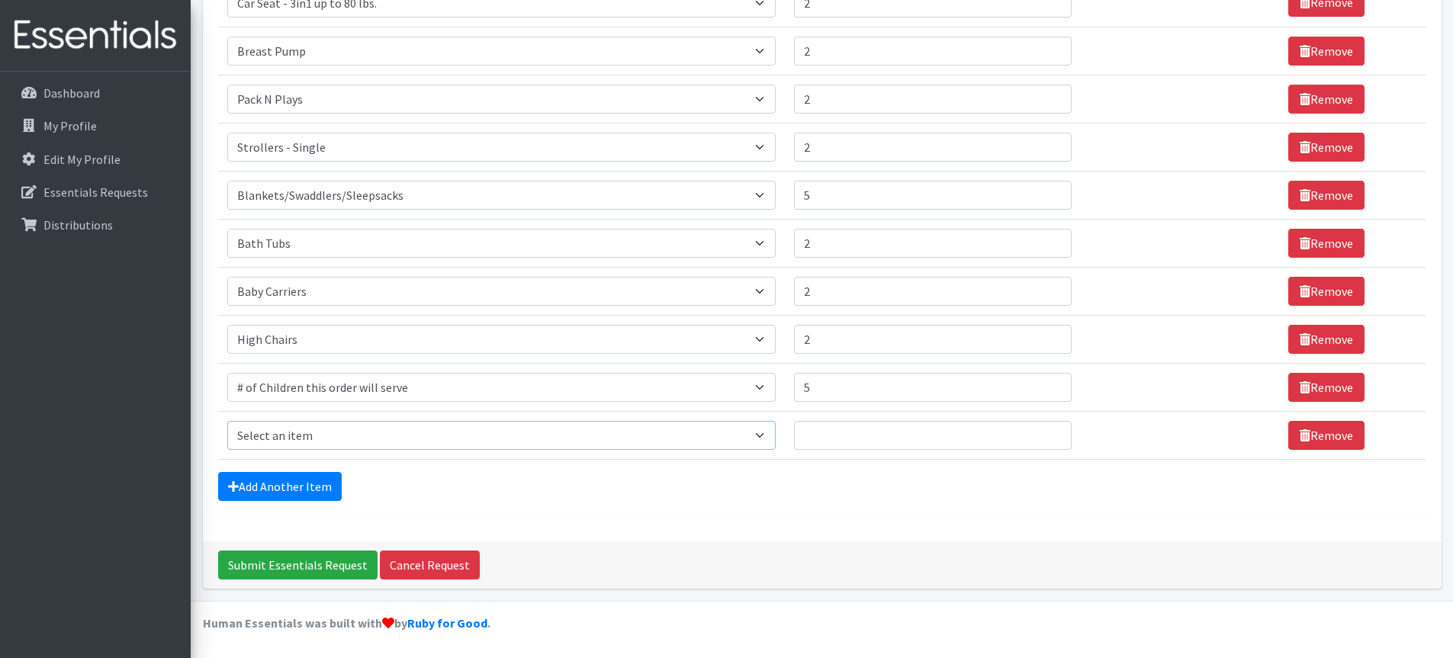
click at [766, 432] on select "Select an item # of Children this order will serve # of Individuals Living in H…" at bounding box center [501, 435] width 548 height 29
select select "1964"
click at [227, 421] on select "Select an item # of Children this order will serve # of Individuals Living in H…" at bounding box center [501, 435] width 548 height 29
click at [1038, 431] on input "10" at bounding box center [922, 435] width 274 height 29
click at [1035, 442] on input "9" at bounding box center [922, 435] width 274 height 29
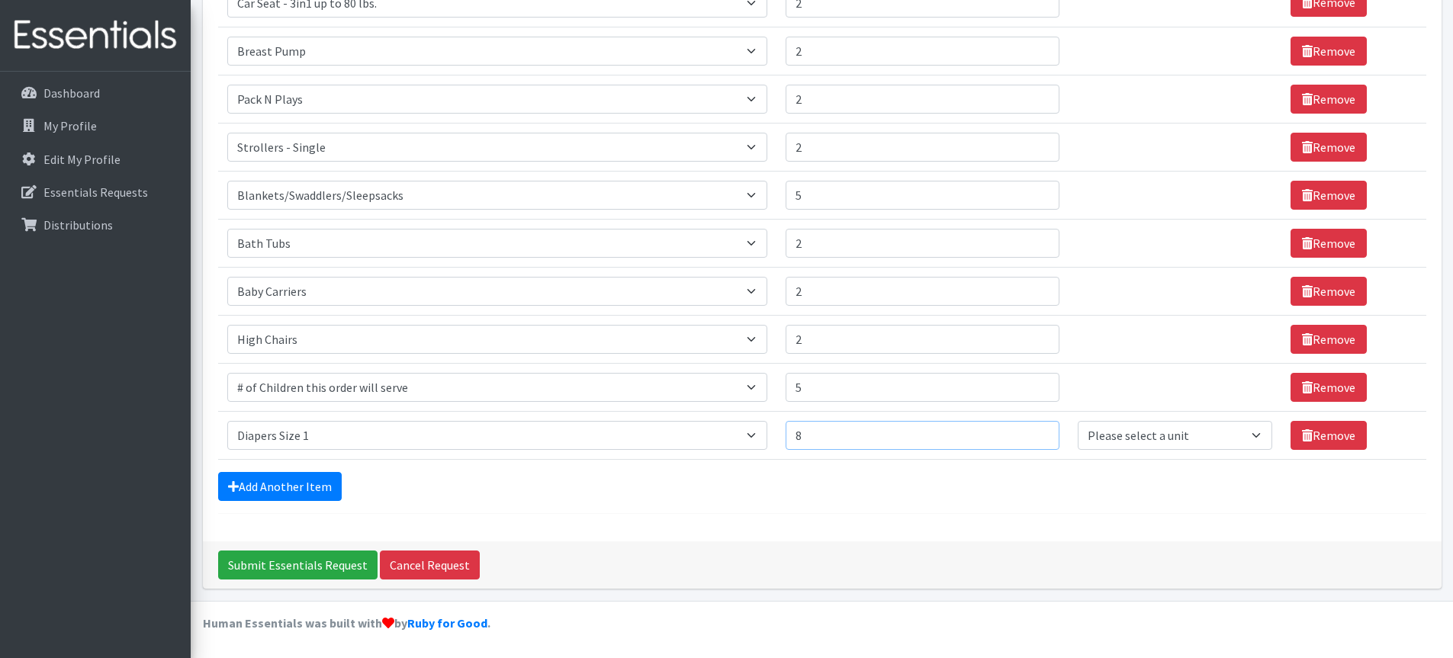
click at [1035, 442] on input "8" at bounding box center [922, 435] width 274 height 29
click at [1035, 442] on input "7" at bounding box center [922, 435] width 274 height 29
type input "6"
click at [1035, 442] on input "6" at bounding box center [922, 435] width 274 height 29
click at [1254, 435] on select "Please select a unit units Packs" at bounding box center [1174, 435] width 194 height 29
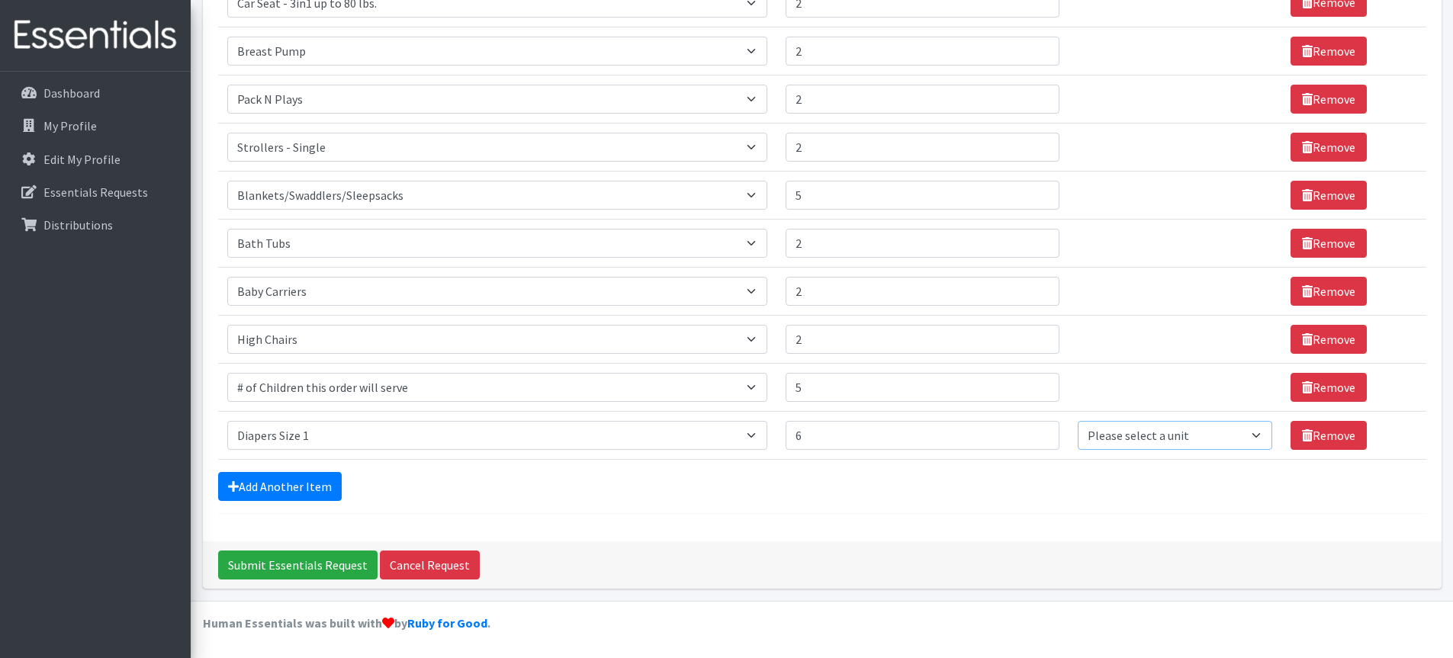
select select "Pack"
click at [1077, 421] on select "Please select a unit units Packs" at bounding box center [1174, 435] width 194 height 29
click at [287, 480] on link "Add Another Item" at bounding box center [280, 486] width 124 height 29
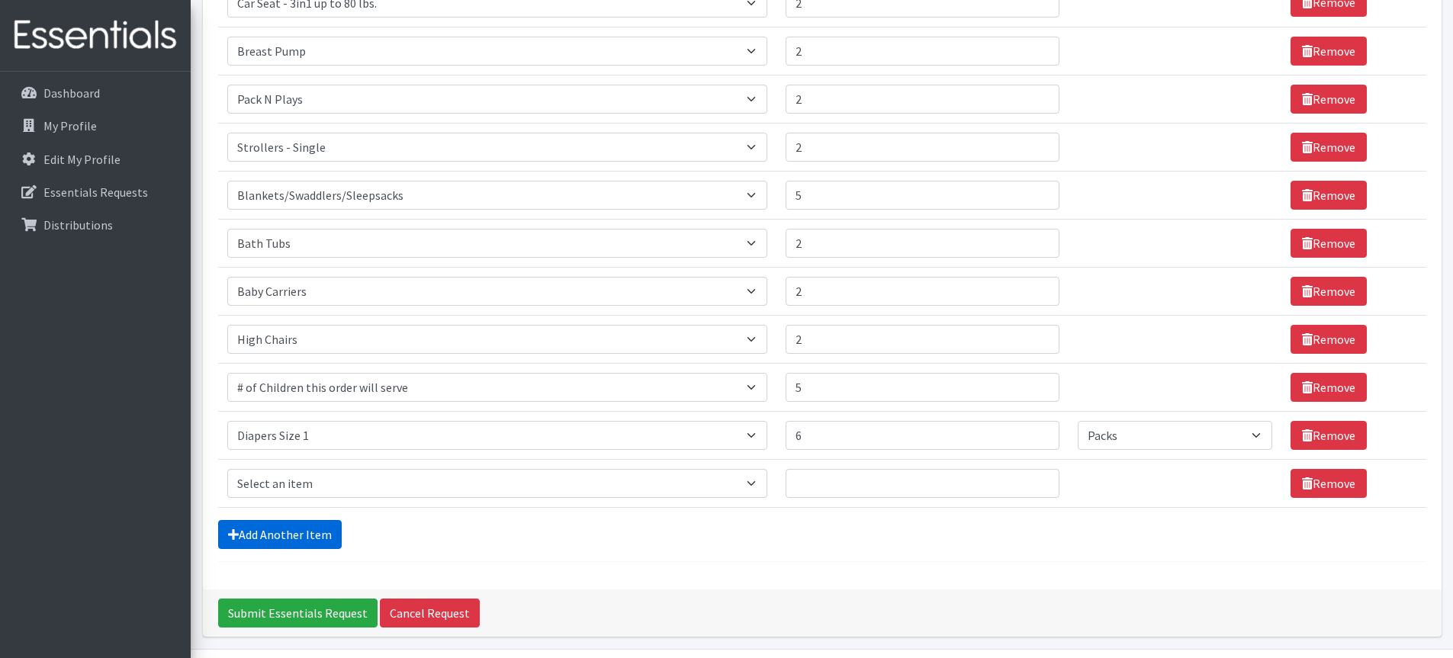
scroll to position [356, 0]
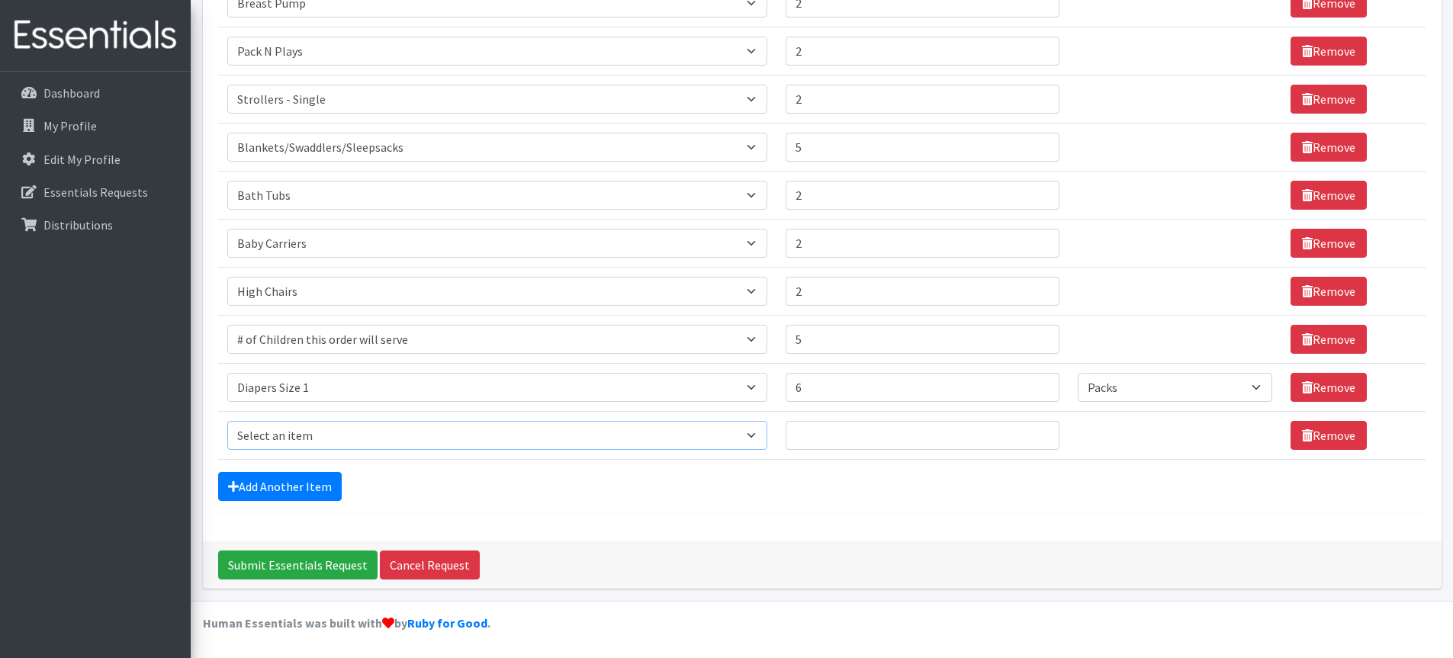
click at [759, 437] on select "Select an item # of Children this order will serve # of Individuals Living in H…" at bounding box center [497, 435] width 540 height 29
select select "5659"
click at [227, 421] on select "Select an item # of Children this order will serve # of Individuals Living in H…" at bounding box center [497, 435] width 540 height 29
click at [1035, 429] on input "11" at bounding box center [922, 435] width 274 height 29
type input "10"
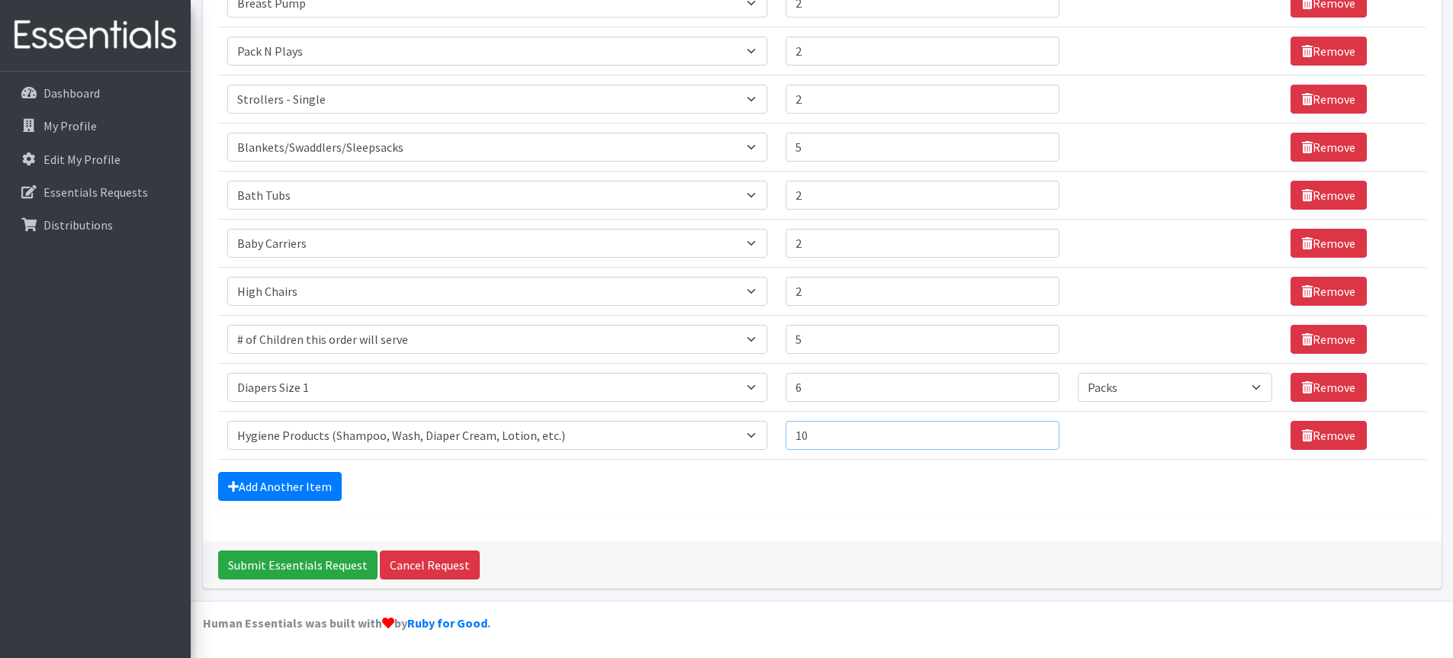
click at [1034, 440] on input "10" at bounding box center [922, 435] width 274 height 29
click at [642, 486] on div "Add Another Item" at bounding box center [822, 486] width 1208 height 29
click at [304, 483] on link "Add Another Item" at bounding box center [280, 486] width 124 height 29
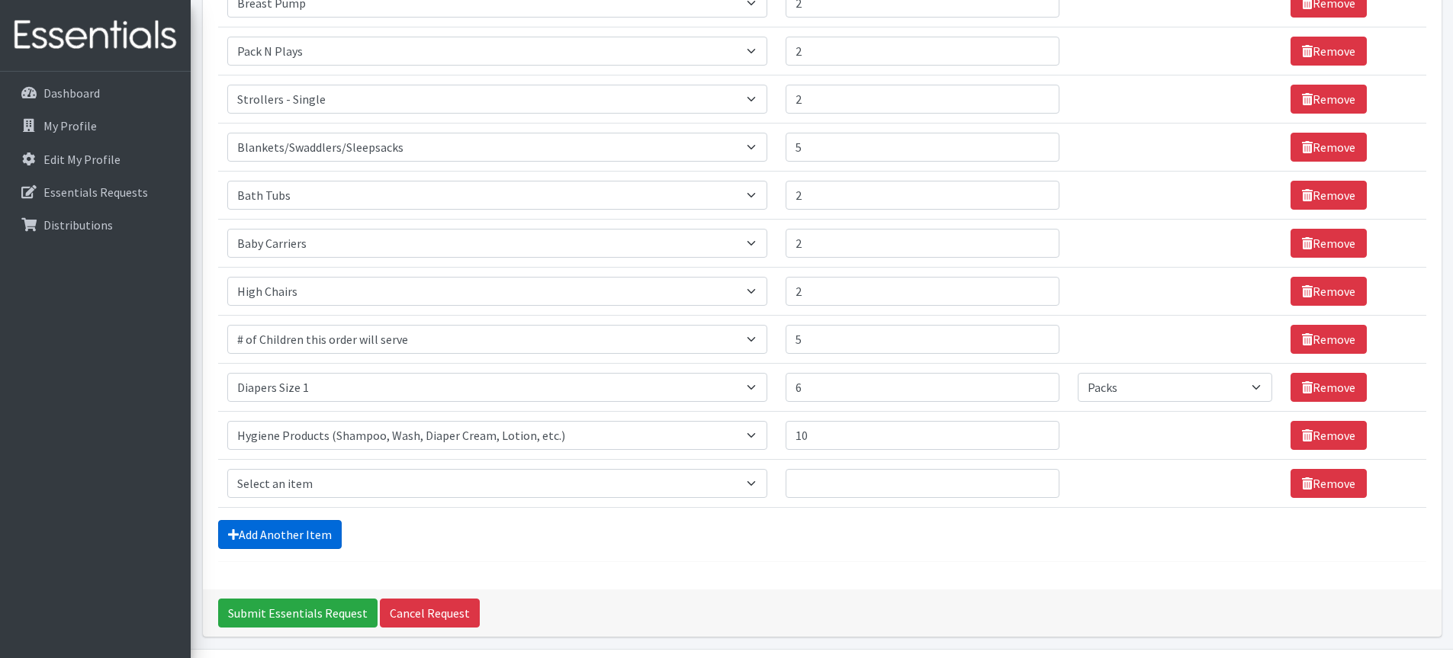
scroll to position [404, 0]
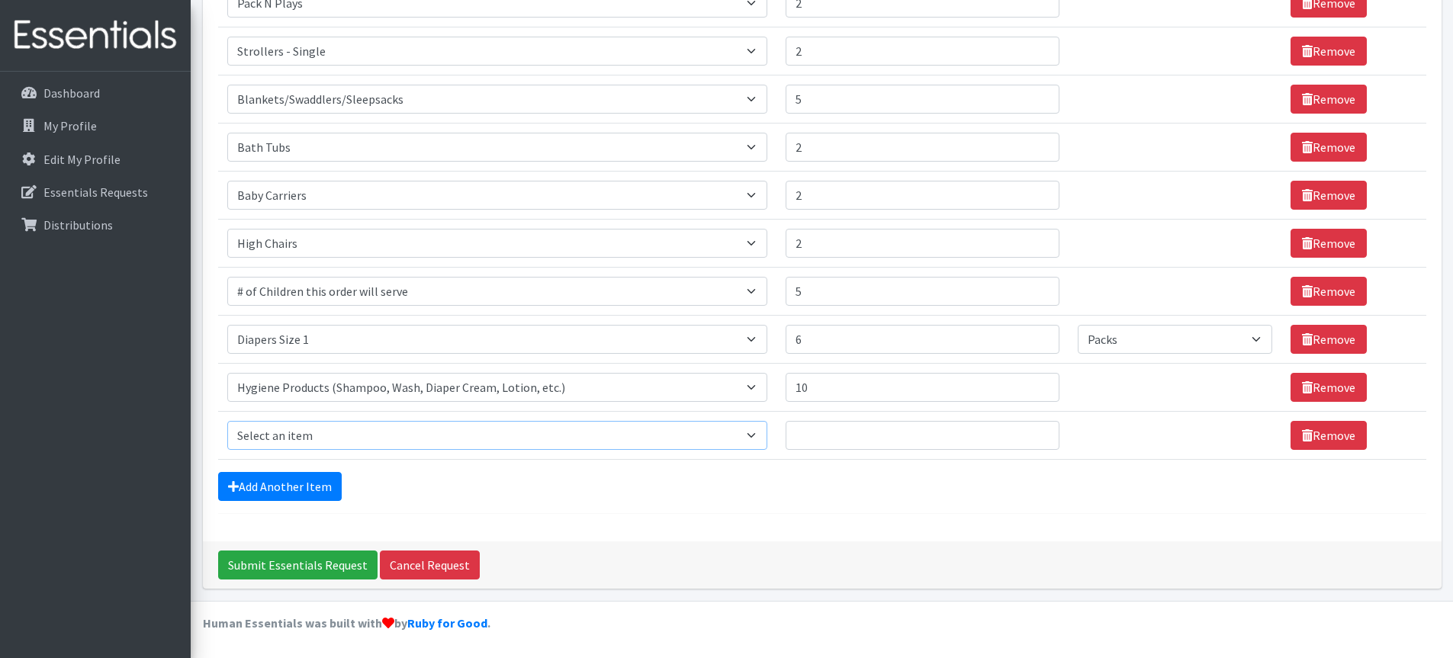
click at [761, 434] on select "Select an item # of Children this order will serve # of Individuals Living in H…" at bounding box center [497, 435] width 540 height 29
select select "1974"
click at [227, 421] on select "Select an item # of Children this order will serve # of Individuals Living in H…" at bounding box center [497, 435] width 540 height 29
type input "10"
click at [1039, 432] on input "10" at bounding box center [922, 435] width 274 height 29
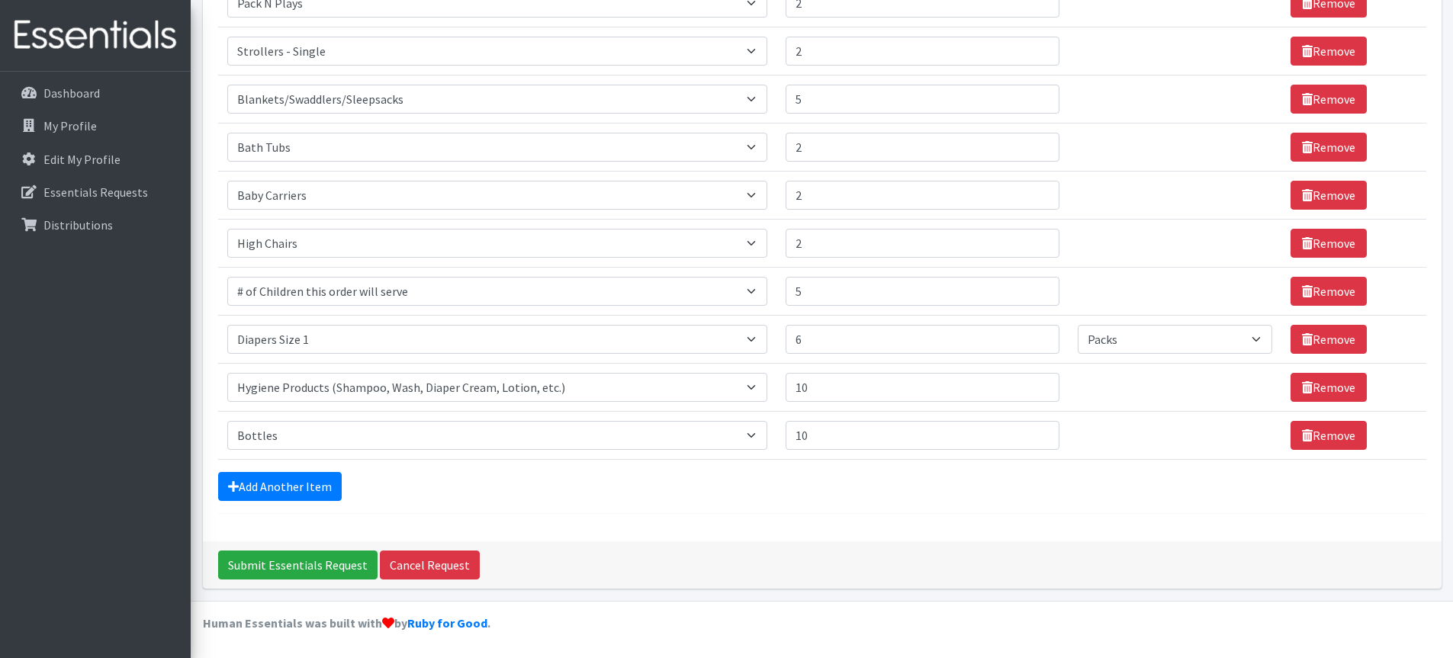
drag, startPoint x: 634, startPoint y: 499, endPoint x: 623, endPoint y: 500, distance: 11.5
click at [634, 499] on div "Add Another Item" at bounding box center [822, 486] width 1208 height 29
click at [292, 485] on link "Add Another Item" at bounding box center [280, 486] width 124 height 29
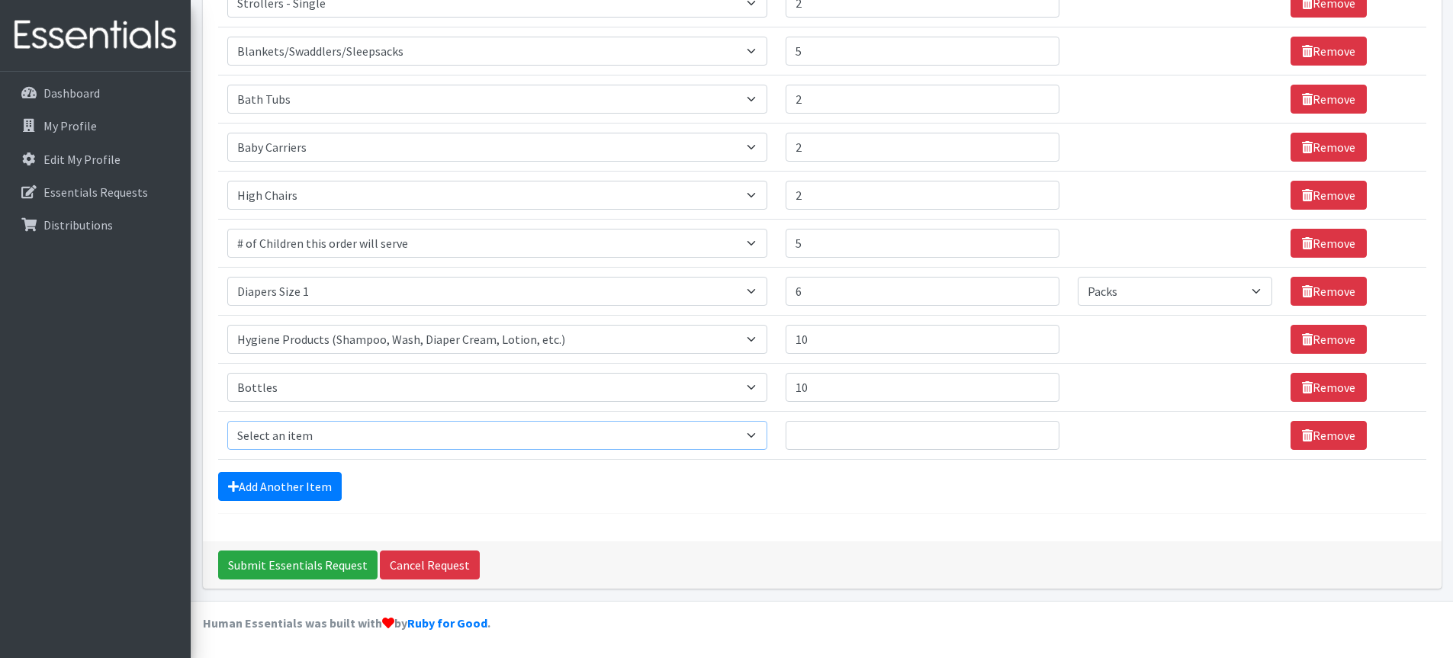
click at [760, 431] on select "Select an item # of Children this order will serve # of Individuals Living in H…" at bounding box center [497, 435] width 540 height 29
select select "1965"
click at [227, 421] on select "Select an item # of Children this order will serve # of Individuals Living in H…" at bounding box center [497, 435] width 540 height 29
click at [1036, 432] on input "6" at bounding box center [922, 435] width 274 height 29
type input "5"
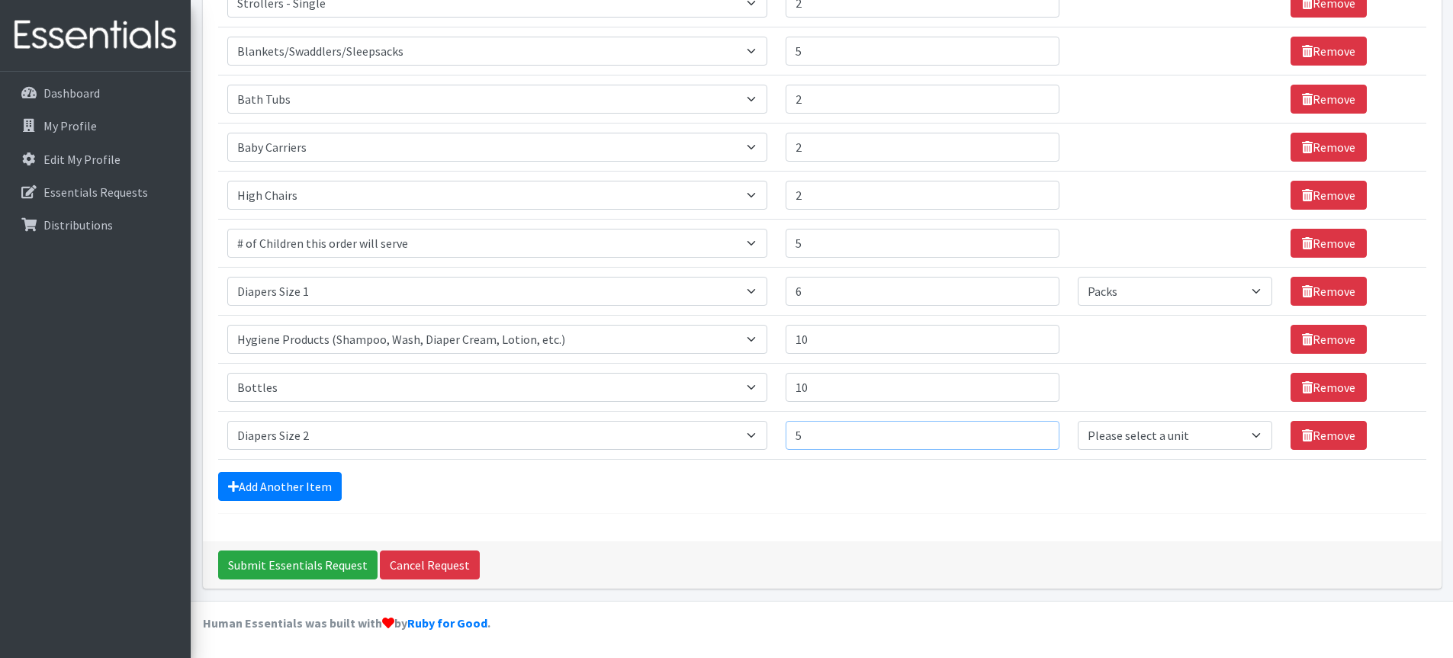
click at [1035, 439] on input "5" at bounding box center [922, 435] width 274 height 29
click at [252, 483] on link "Add Another Item" at bounding box center [280, 486] width 124 height 29
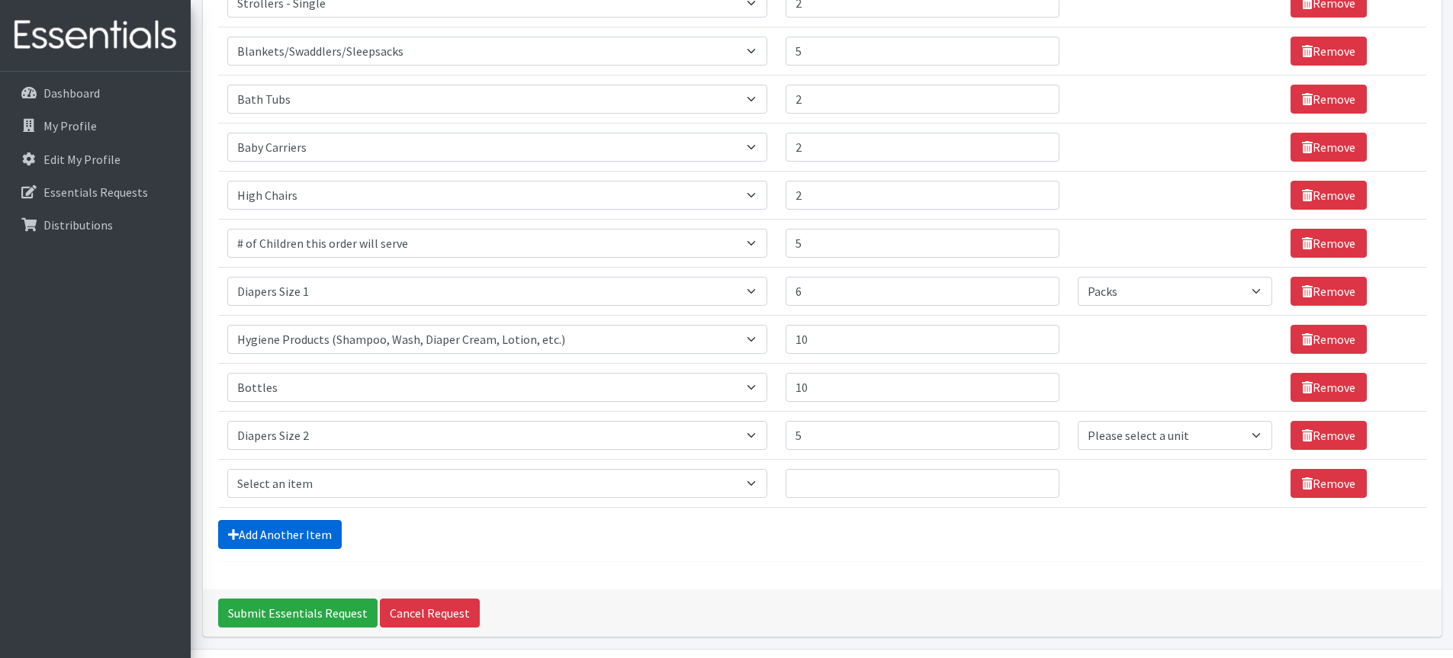
scroll to position [500, 0]
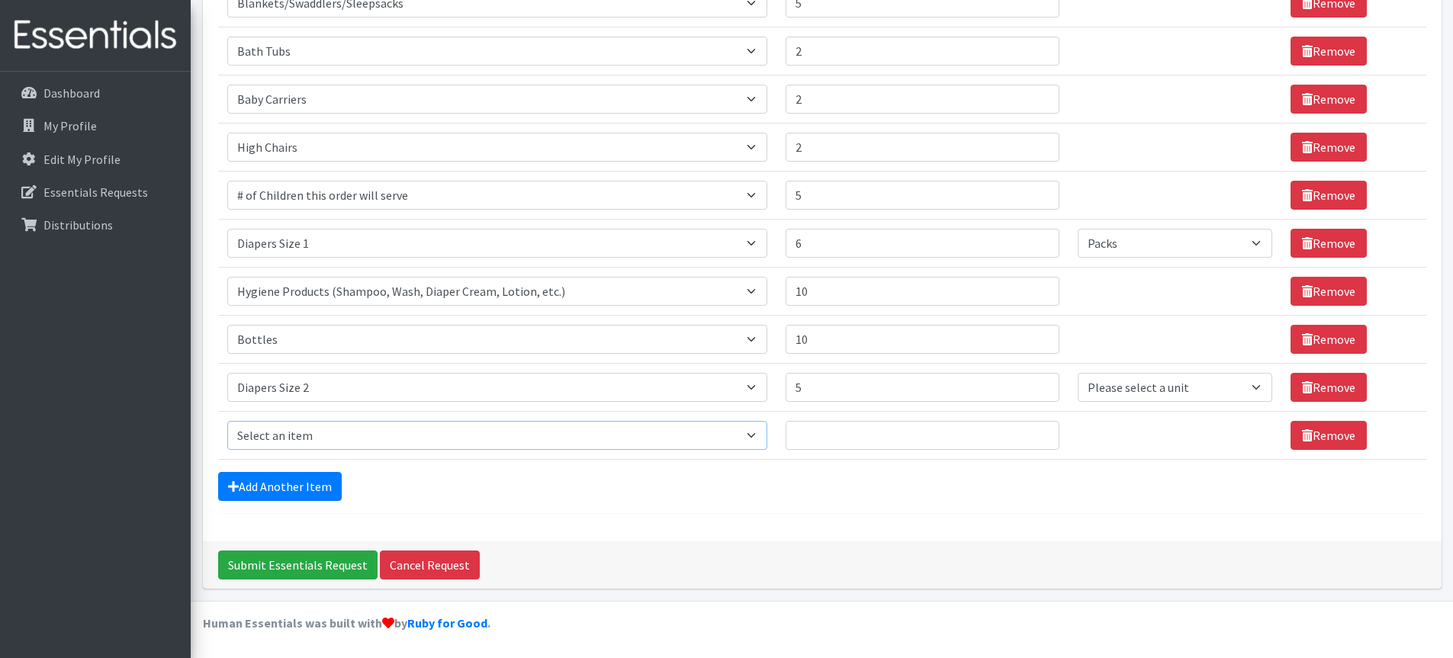
click at [760, 435] on select "Select an item # of Children this order will serve # of Individuals Living in H…" at bounding box center [497, 435] width 540 height 29
select select "1963"
click at [227, 421] on select "Select an item # of Children this order will serve # of Individuals Living in H…" at bounding box center [497, 435] width 540 height 29
click at [1037, 432] on input "1" at bounding box center [922, 435] width 274 height 29
click at [1037, 432] on input "2" at bounding box center [922, 435] width 274 height 29
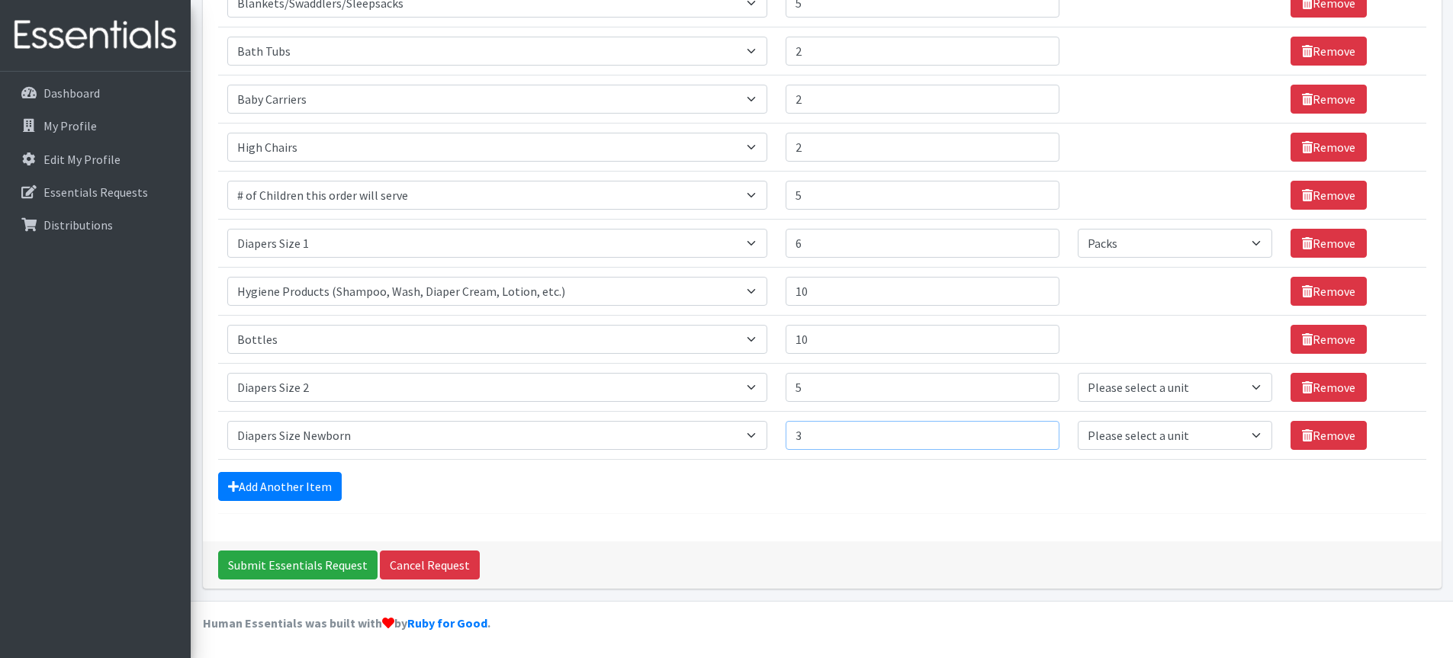
click at [1037, 432] on input "3" at bounding box center [922, 435] width 274 height 29
click at [1037, 432] on input "4" at bounding box center [922, 435] width 274 height 29
type input "5"
click at [1037, 432] on input "5" at bounding box center [922, 435] width 274 height 29
click at [276, 485] on link "Add Another Item" at bounding box center [280, 486] width 124 height 29
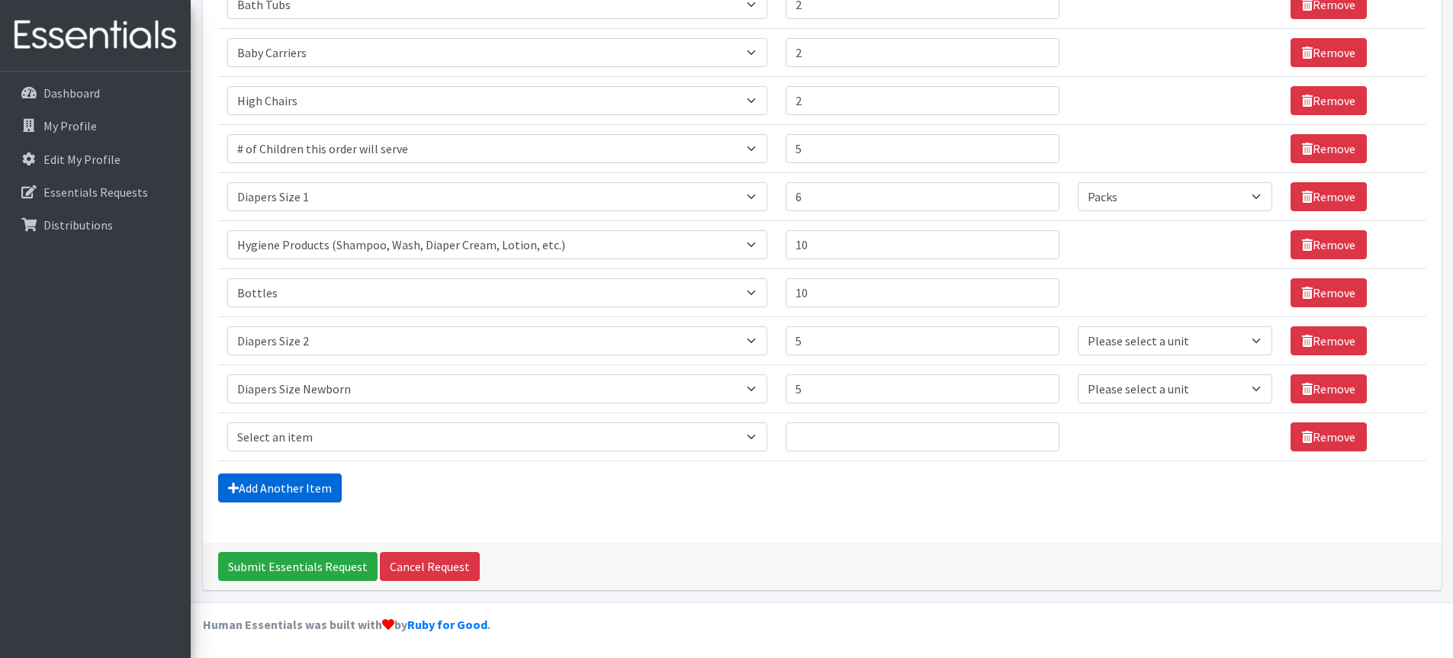
scroll to position [548, 0]
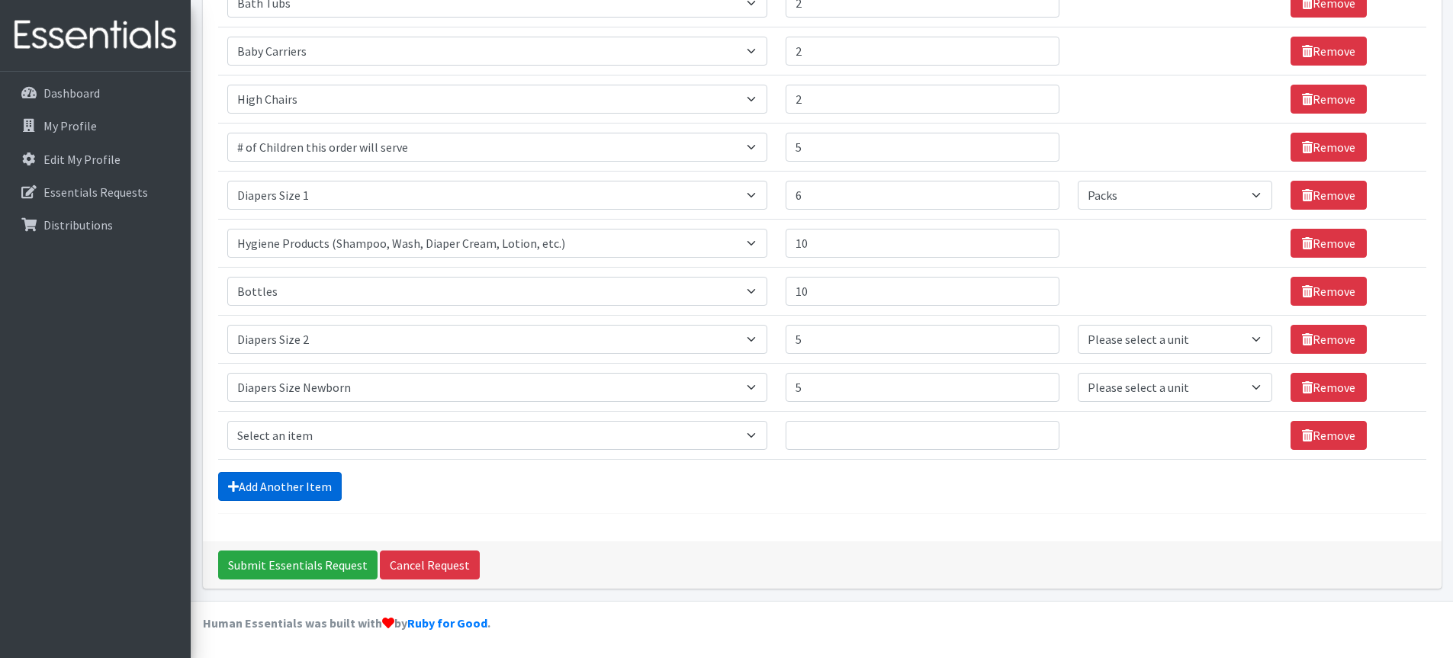
click at [275, 486] on link "Add Another Item" at bounding box center [280, 486] width 124 height 29
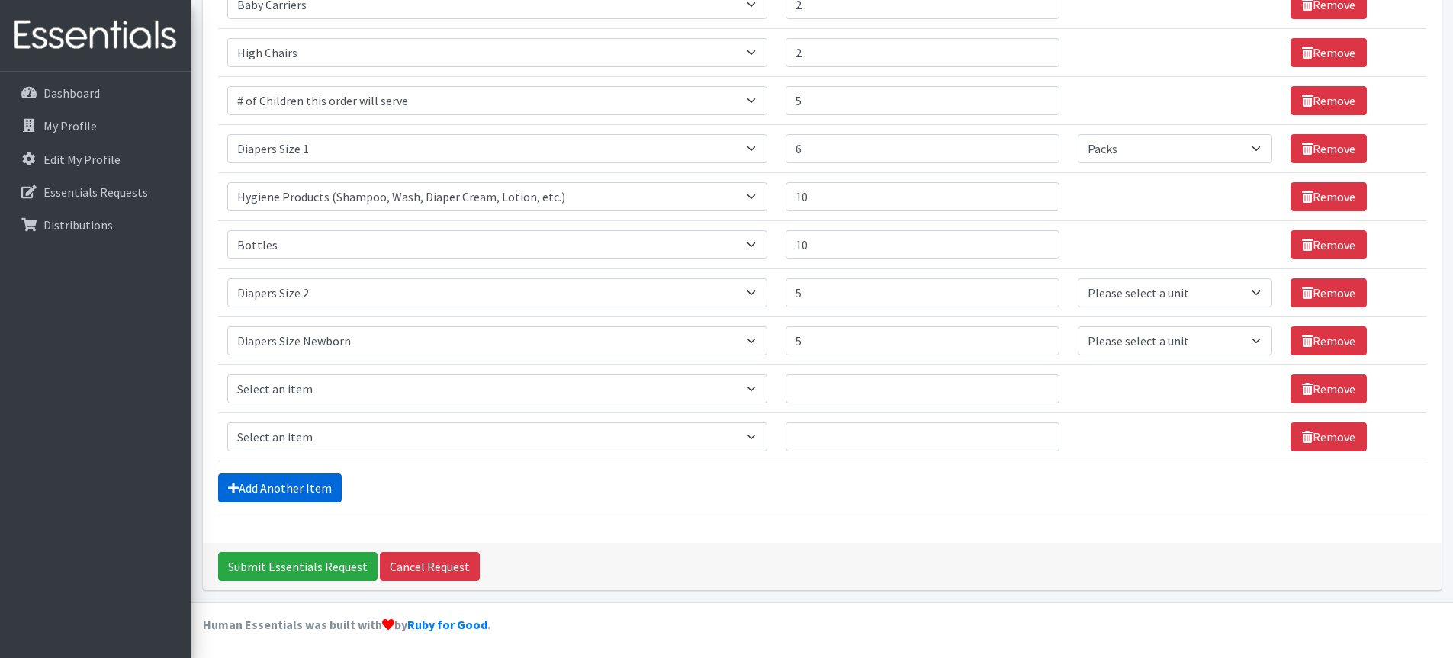
scroll to position [596, 0]
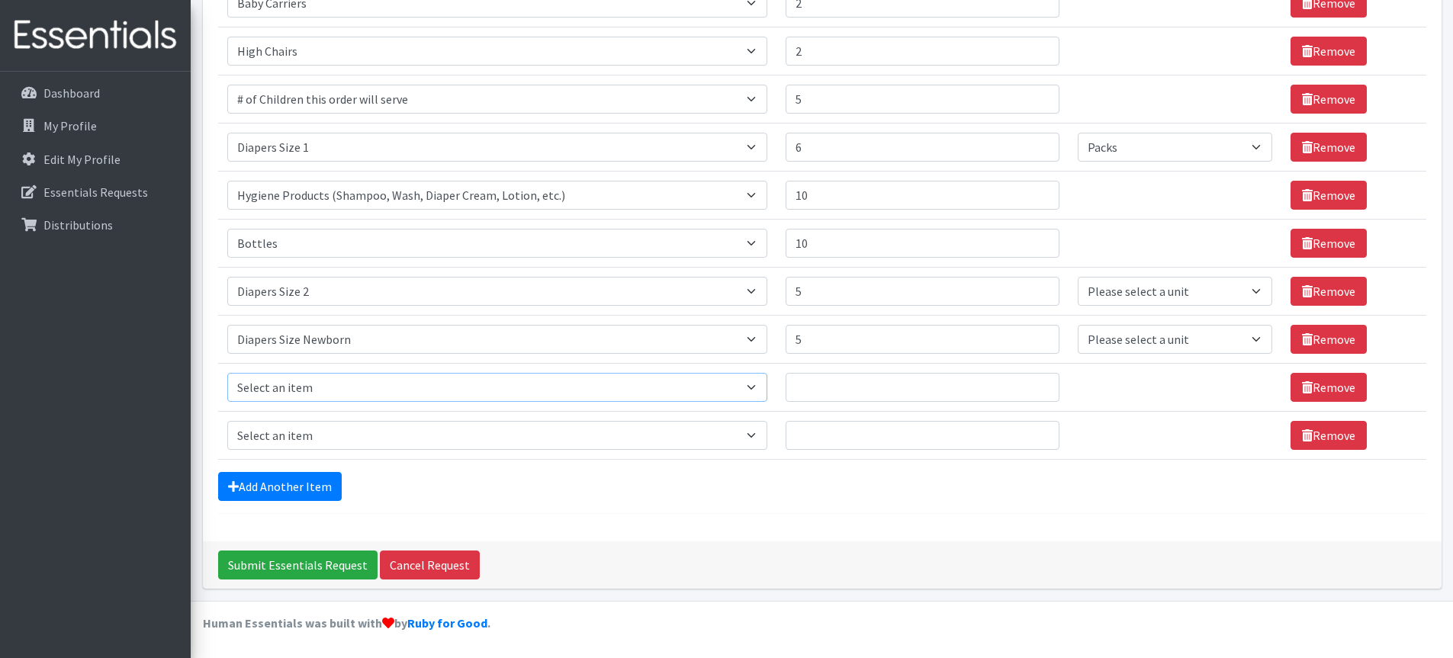
click at [753, 389] on select "Select an item # of Children this order will serve # of Individuals Living in H…" at bounding box center [497, 387] width 540 height 29
click at [810, 499] on div "Add Another Item" at bounding box center [822, 486] width 1208 height 29
click at [1249, 294] on select "Please select a unit units Packs" at bounding box center [1174, 291] width 194 height 29
select select "Pack"
click at [1077, 277] on select "Please select a unit units Packs" at bounding box center [1174, 291] width 194 height 29
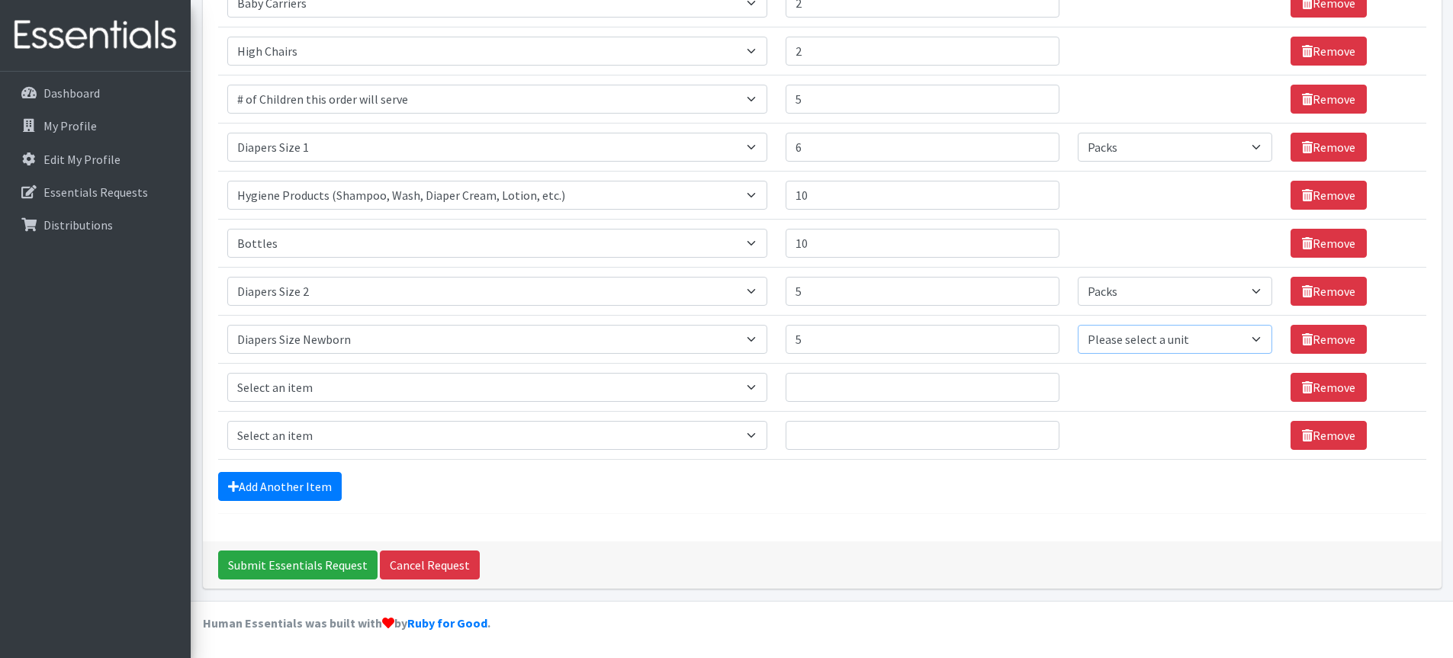
click at [1255, 339] on select "Please select a unit units Packs" at bounding box center [1174, 339] width 194 height 29
select select "Pack"
click at [1077, 325] on select "Please select a unit units Packs" at bounding box center [1174, 339] width 194 height 29
click at [1251, 291] on select "Please select a unit units Packs" at bounding box center [1174, 291] width 194 height 29
select select
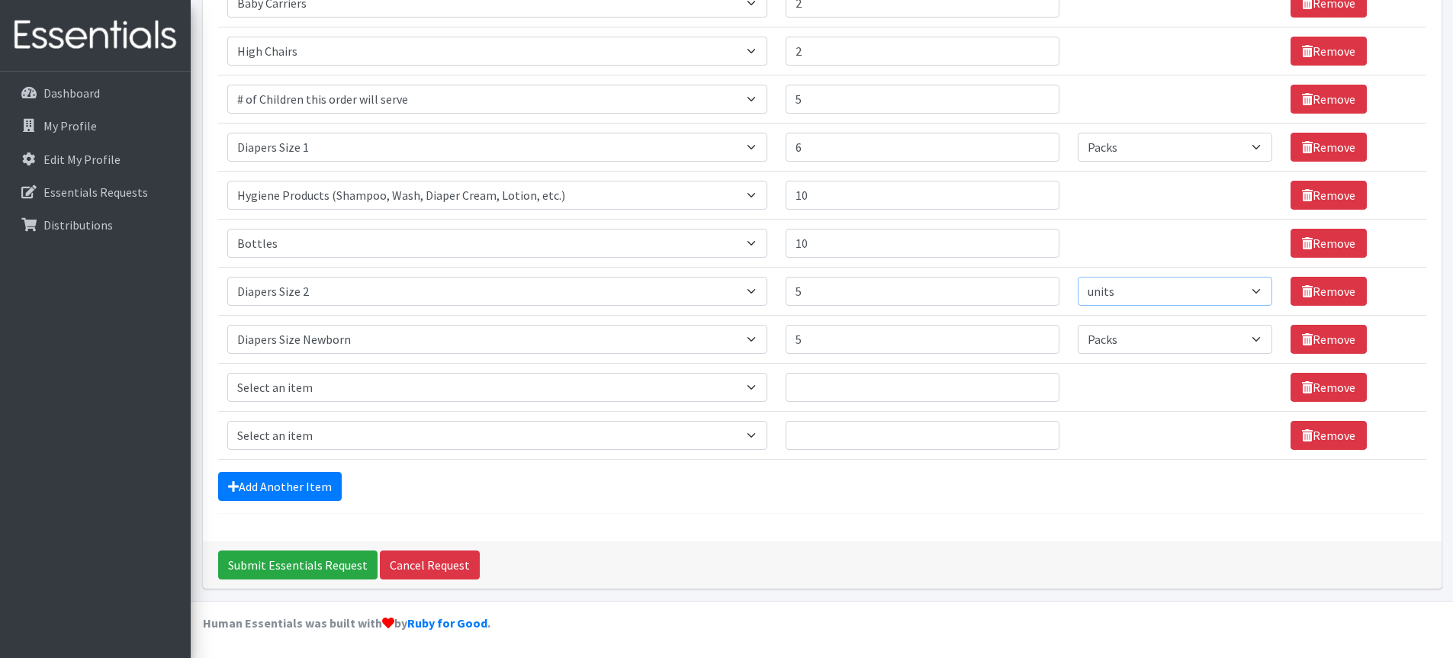
click at [1077, 277] on select "Please select a unit units Packs" at bounding box center [1174, 291] width 194 height 29
click at [1248, 336] on select "Please select a unit units Packs" at bounding box center [1174, 339] width 194 height 29
select select
click at [1077, 325] on select "Please select a unit units Packs" at bounding box center [1174, 339] width 194 height 29
click at [1250, 143] on select "Please select a unit units Packs" at bounding box center [1174, 147] width 194 height 29
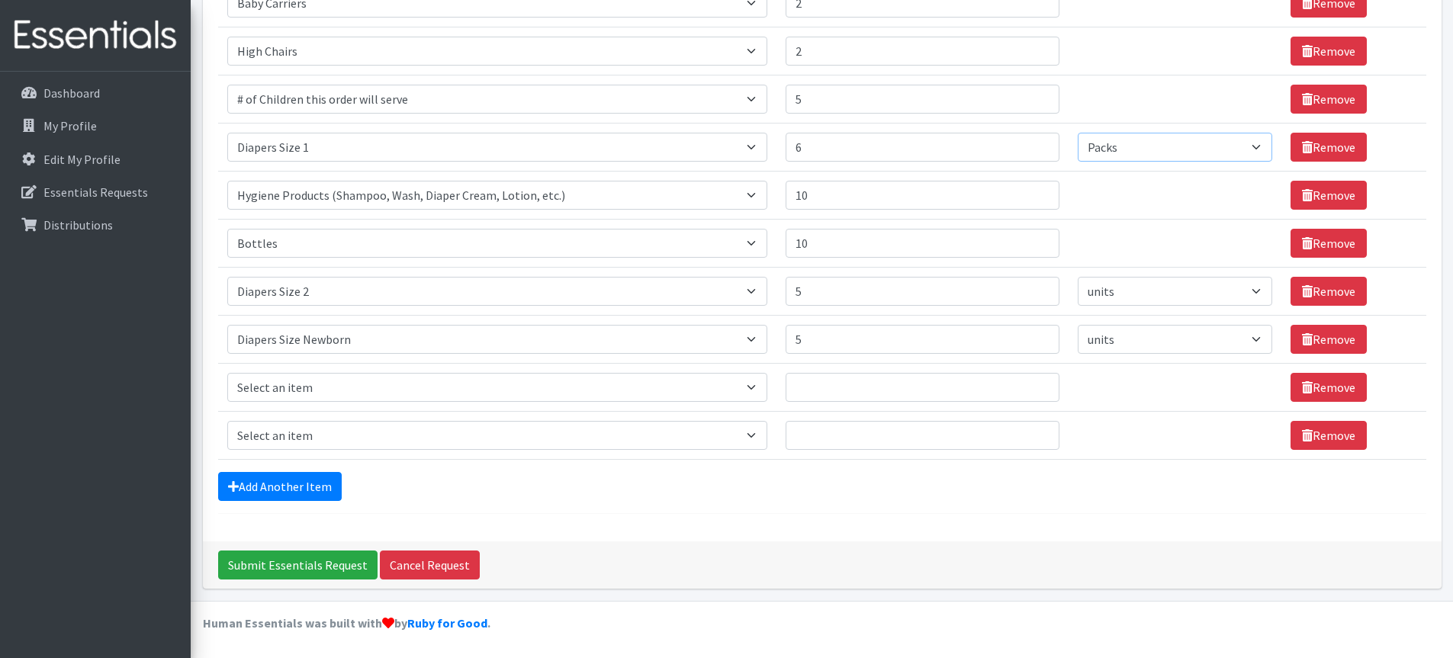
select select
click at [1077, 133] on select "Please select a unit units Packs" at bounding box center [1174, 147] width 194 height 29
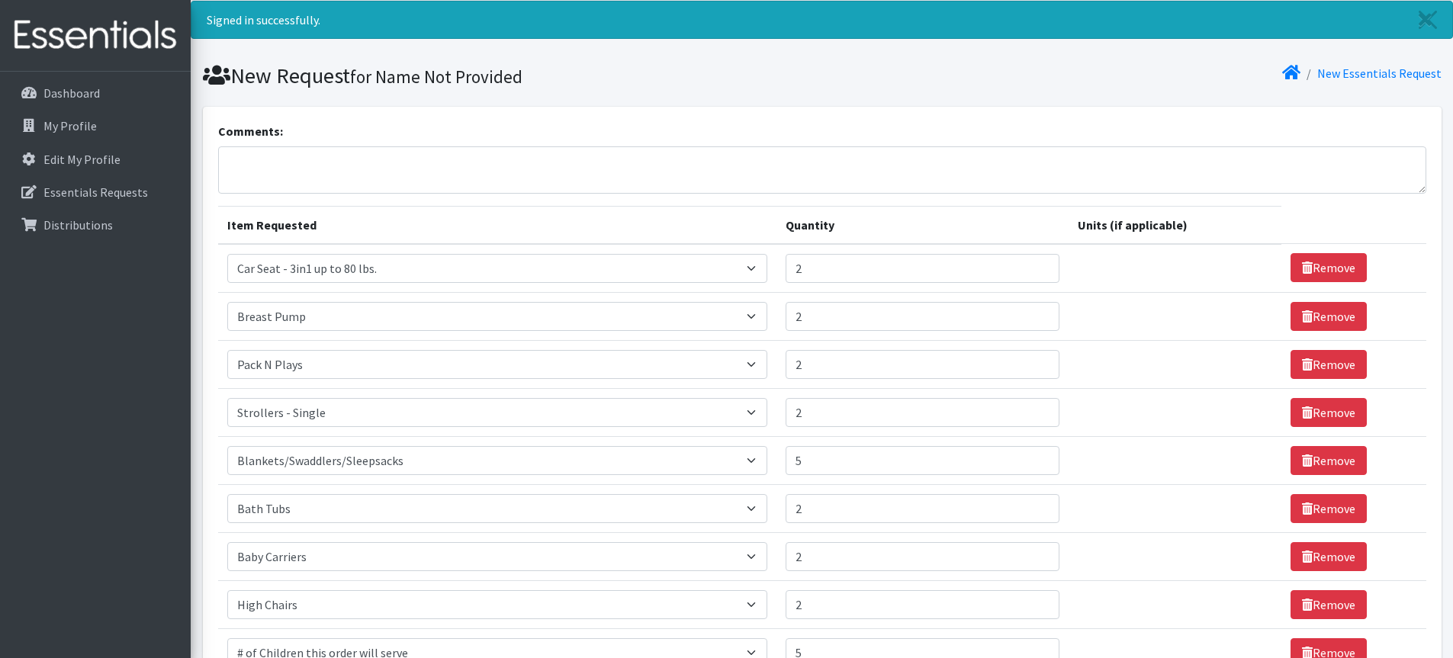
scroll to position [41, 0]
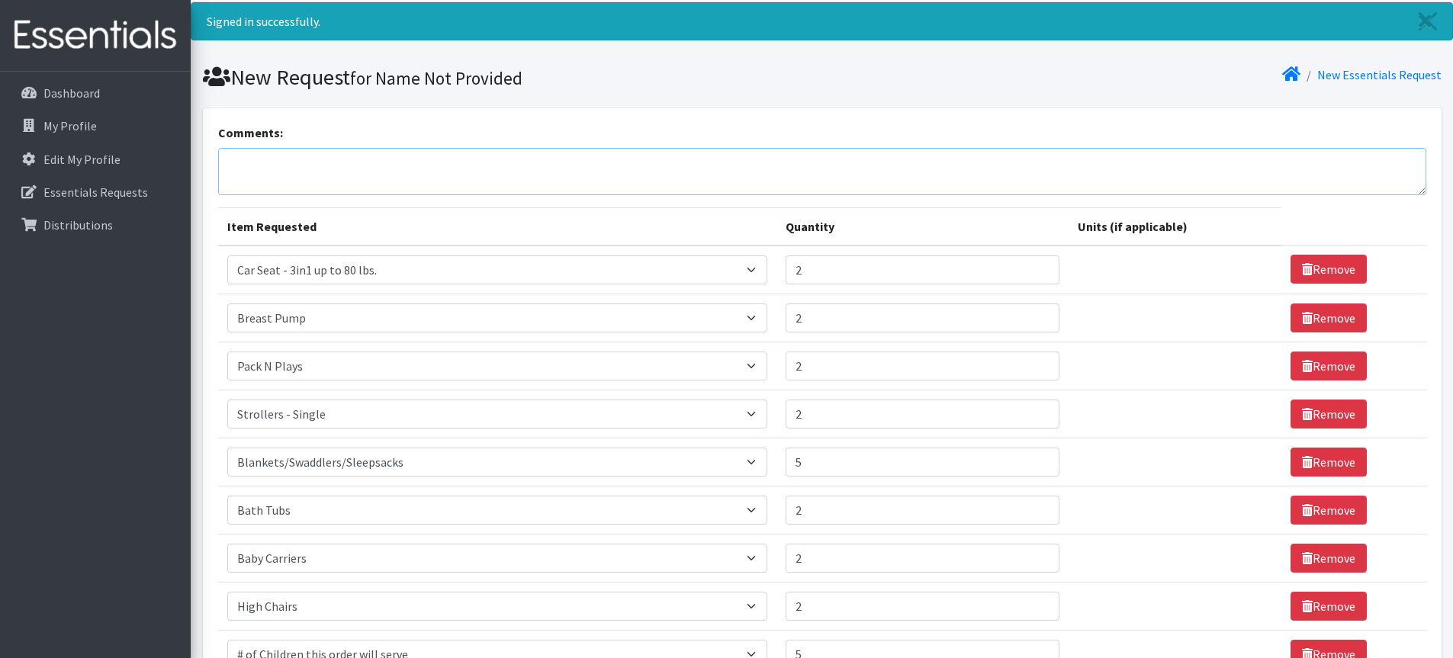
click at [237, 165] on textarea "Comments:" at bounding box center [822, 171] width 1208 height 47
click at [949, 165] on textarea "If there are any in stock I have a resident that needs a crib, changing table i…" at bounding box center [822, 171] width 1208 height 47
click at [1038, 162] on textarea "If there are any in stock I have a resident that needs a crib, changing table i…" at bounding box center [822, 171] width 1208 height 47
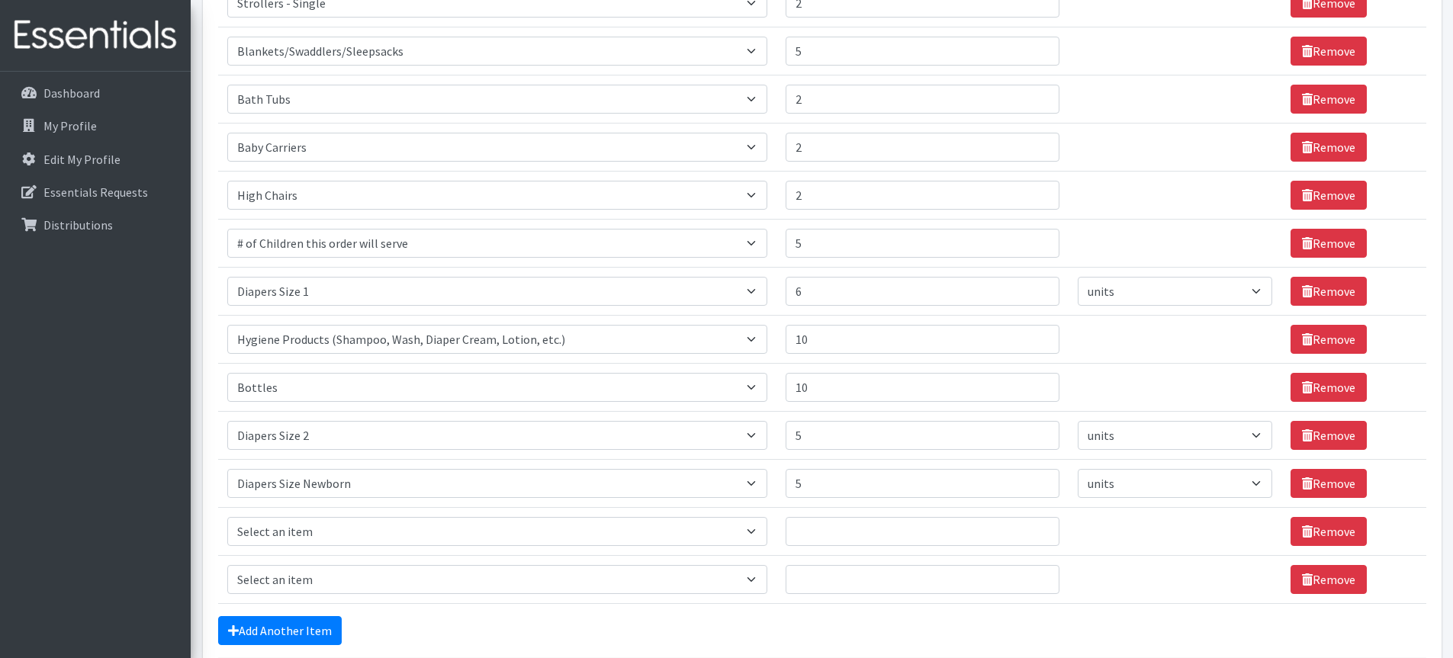
scroll to position [457, 0]
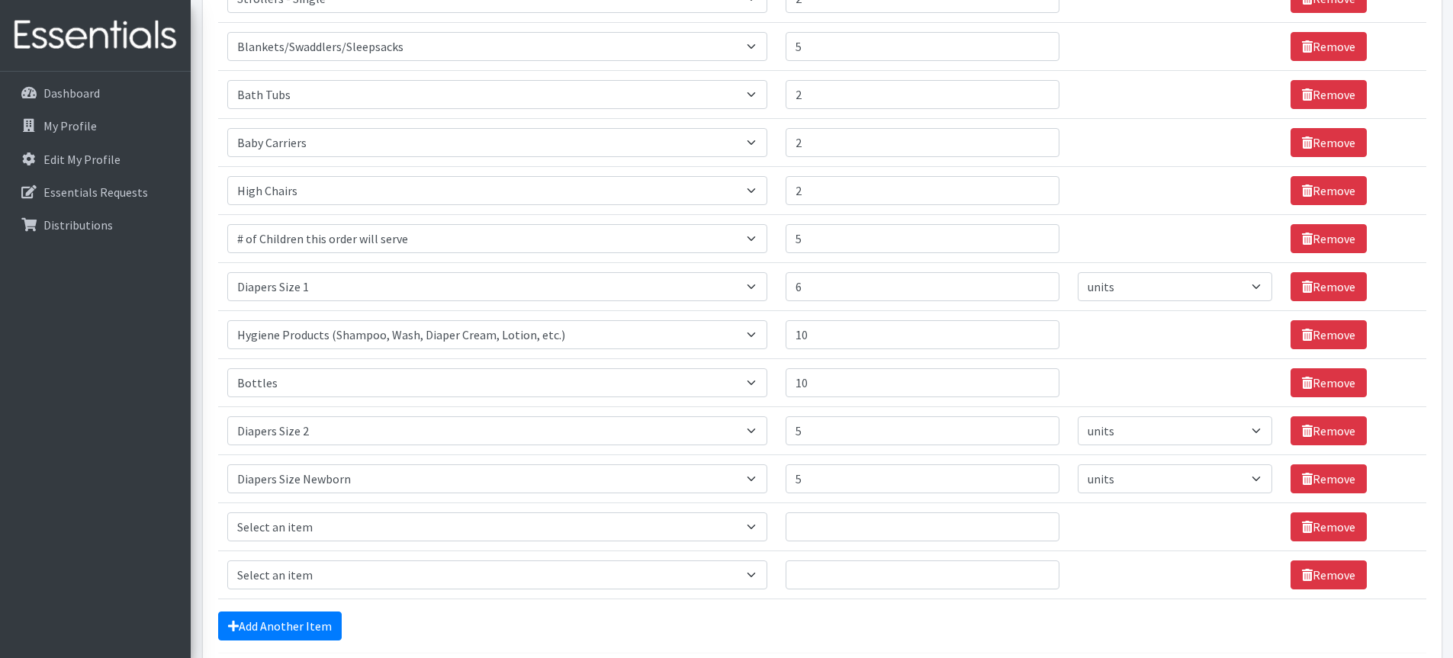
type textarea "If there are any in stock I have a resident that needs a crib, changing table i…"
click at [758, 525] on select "Select an item # of Children this order will serve # of Individuals Living in H…" at bounding box center [497, 526] width 540 height 29
select select "1929"
click at [227, 512] on select "Select an item # of Children this order will serve # of Individuals Living in H…" at bounding box center [497, 526] width 540 height 29
click at [1036, 522] on input "1" at bounding box center [922, 526] width 274 height 29
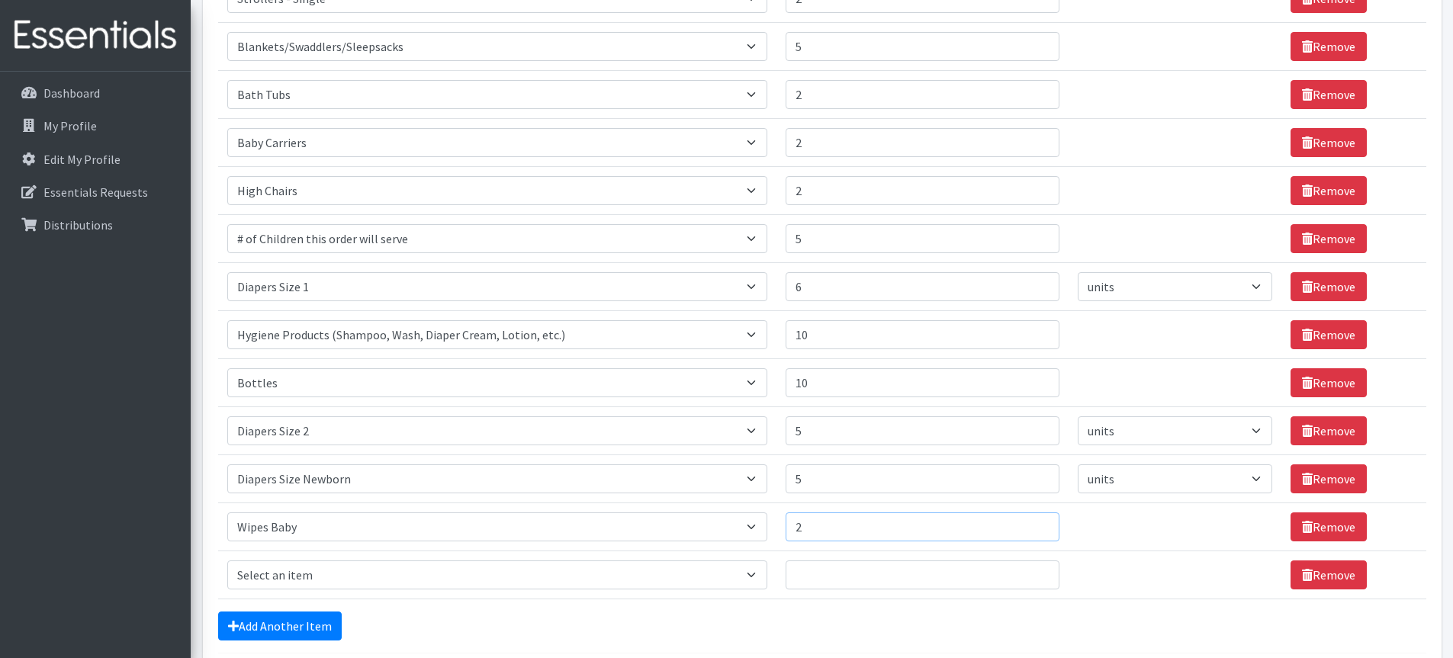
click at [1035, 521] on input "2" at bounding box center [922, 526] width 274 height 29
click at [1035, 521] on input "3" at bounding box center [922, 526] width 274 height 29
click at [1036, 521] on input "4" at bounding box center [922, 526] width 274 height 29
click at [1036, 521] on input "5" at bounding box center [922, 526] width 274 height 29
click at [1036, 521] on input "6" at bounding box center [922, 526] width 274 height 29
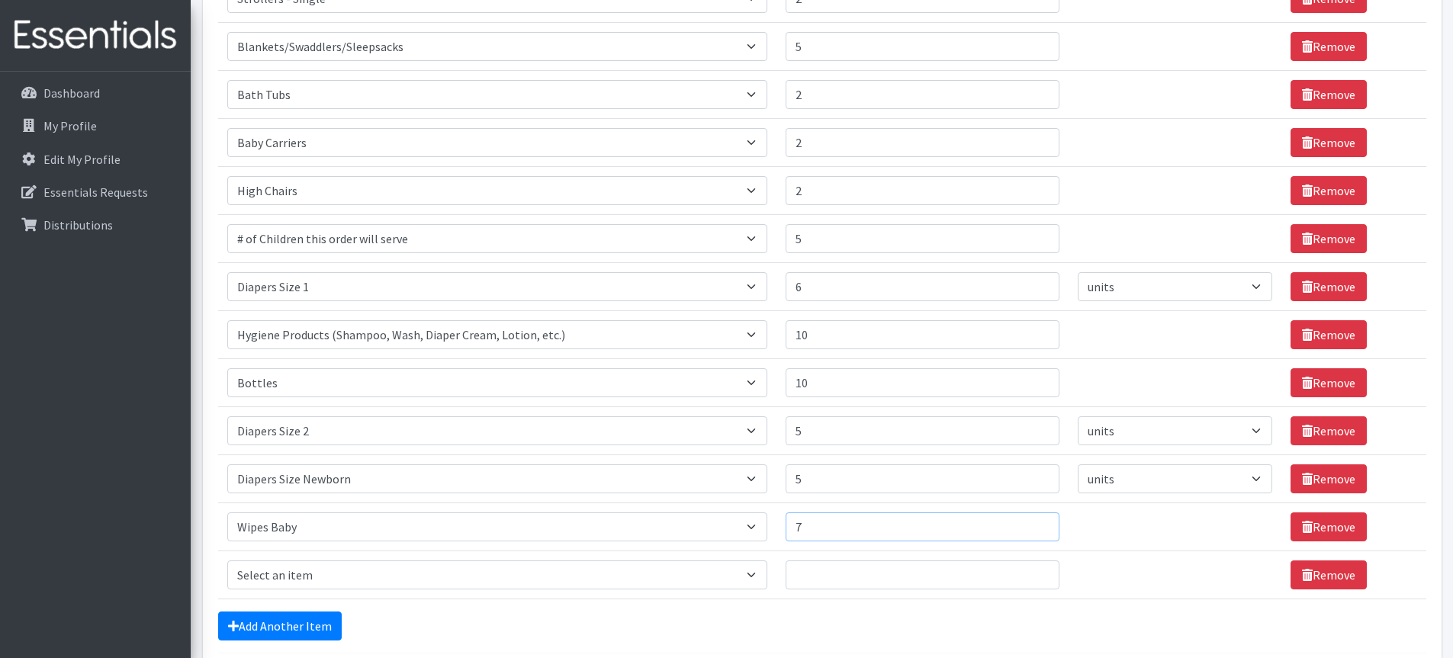
click at [1036, 521] on input "7" at bounding box center [922, 526] width 274 height 29
type input "8"
click at [1033, 521] on input "8" at bounding box center [922, 526] width 274 height 29
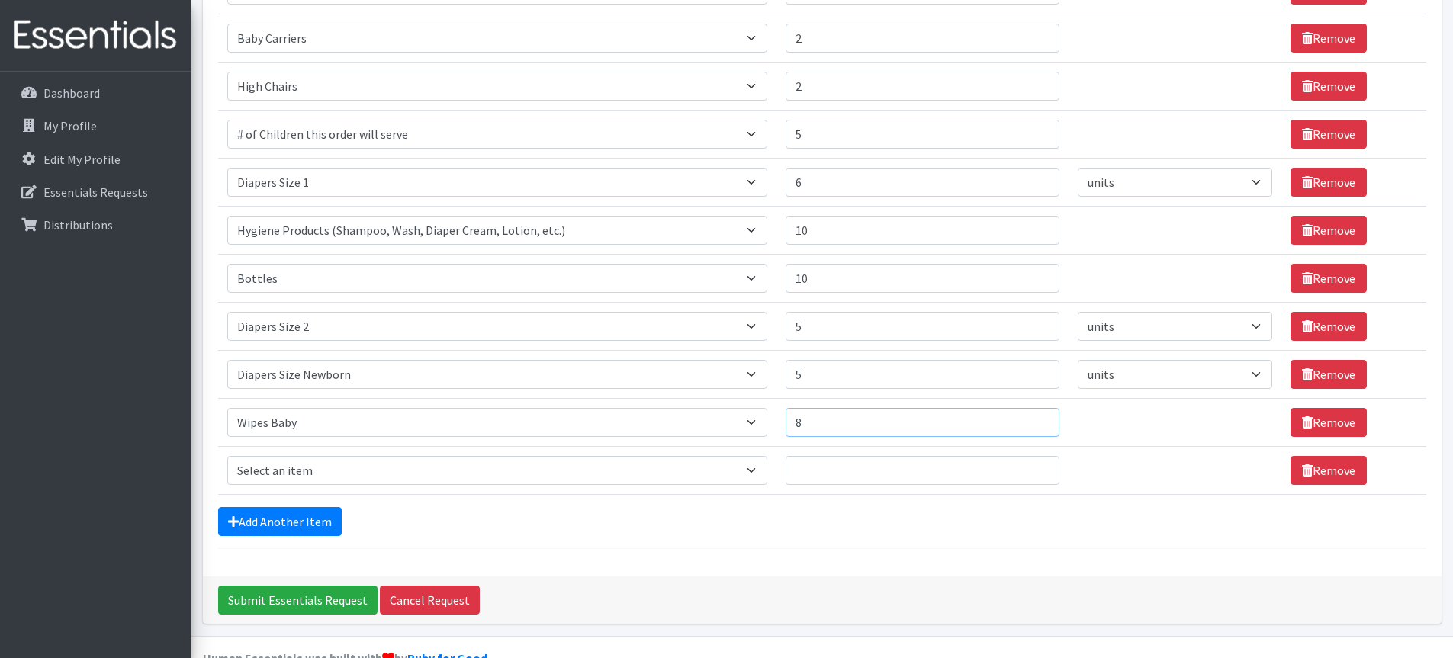
scroll to position [596, 0]
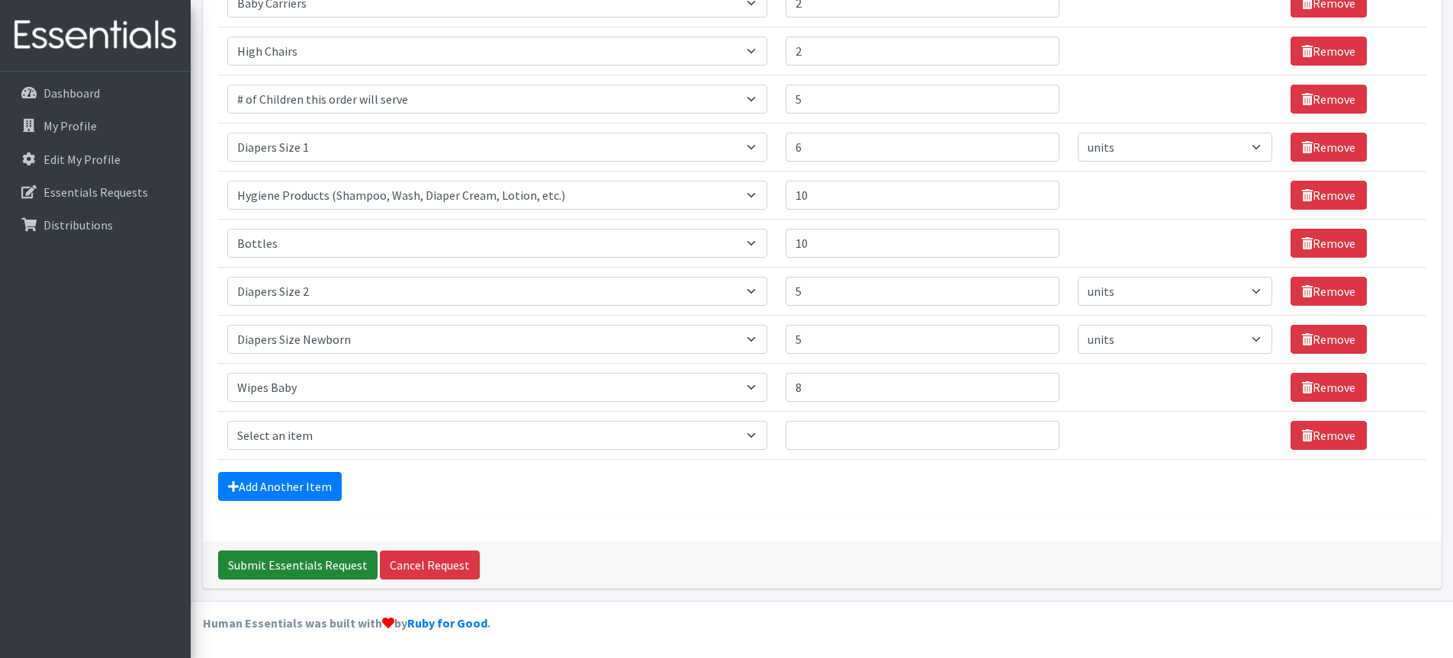
click at [313, 564] on input "Submit Essentials Request" at bounding box center [297, 565] width 159 height 29
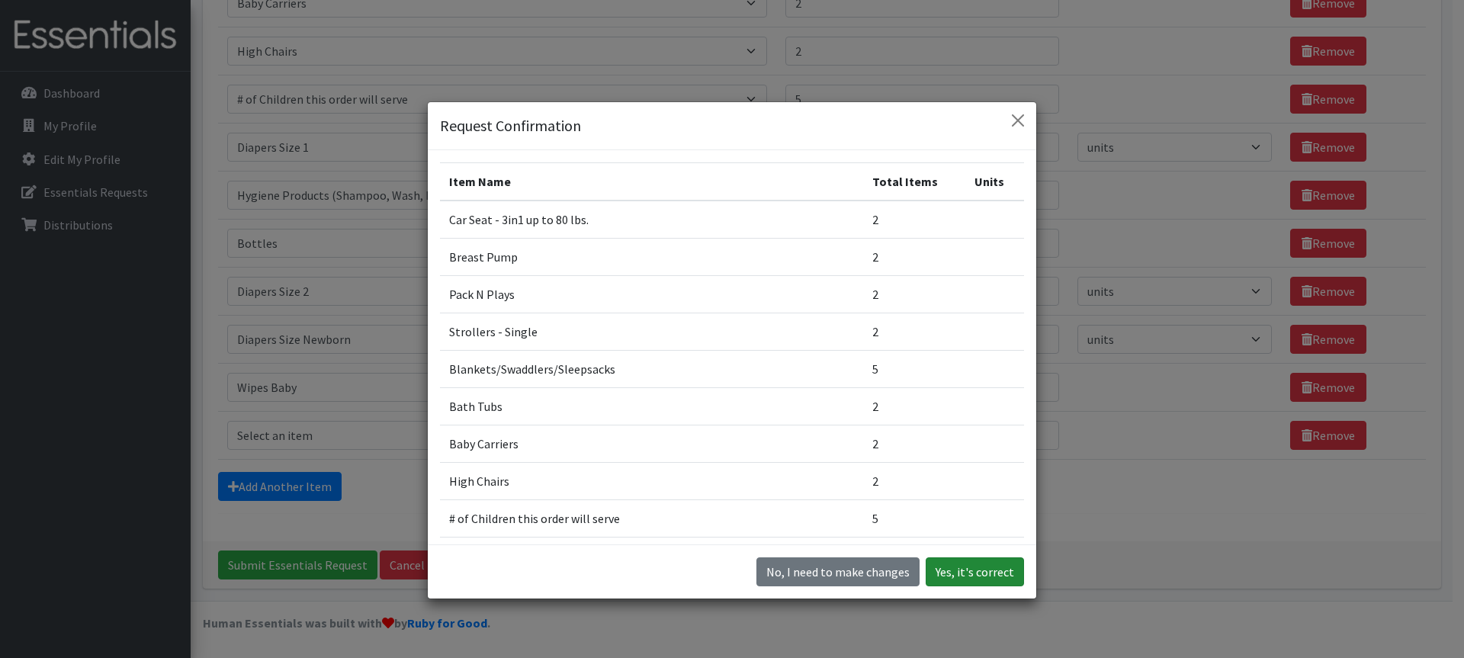
click at [968, 567] on button "Yes, it's correct" at bounding box center [975, 571] width 98 height 29
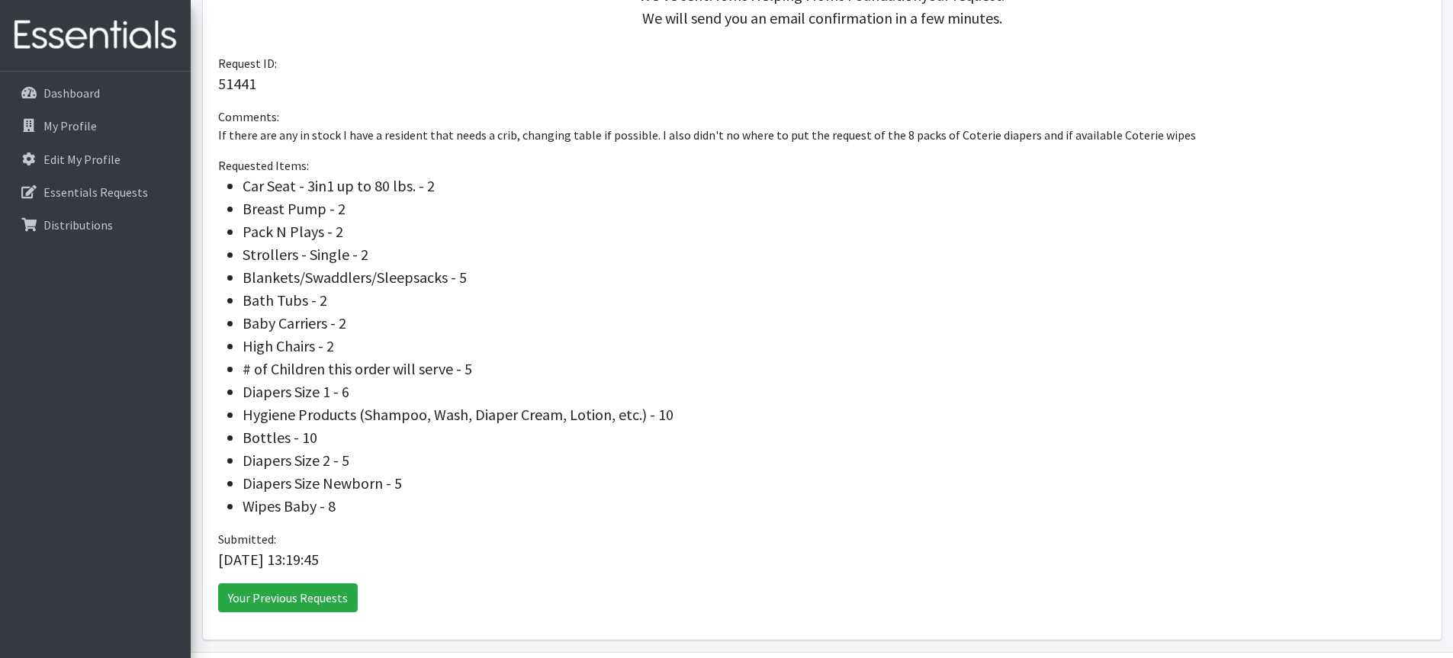
scroll to position [409, 0]
click at [313, 597] on link "Your Previous Requests" at bounding box center [288, 599] width 140 height 29
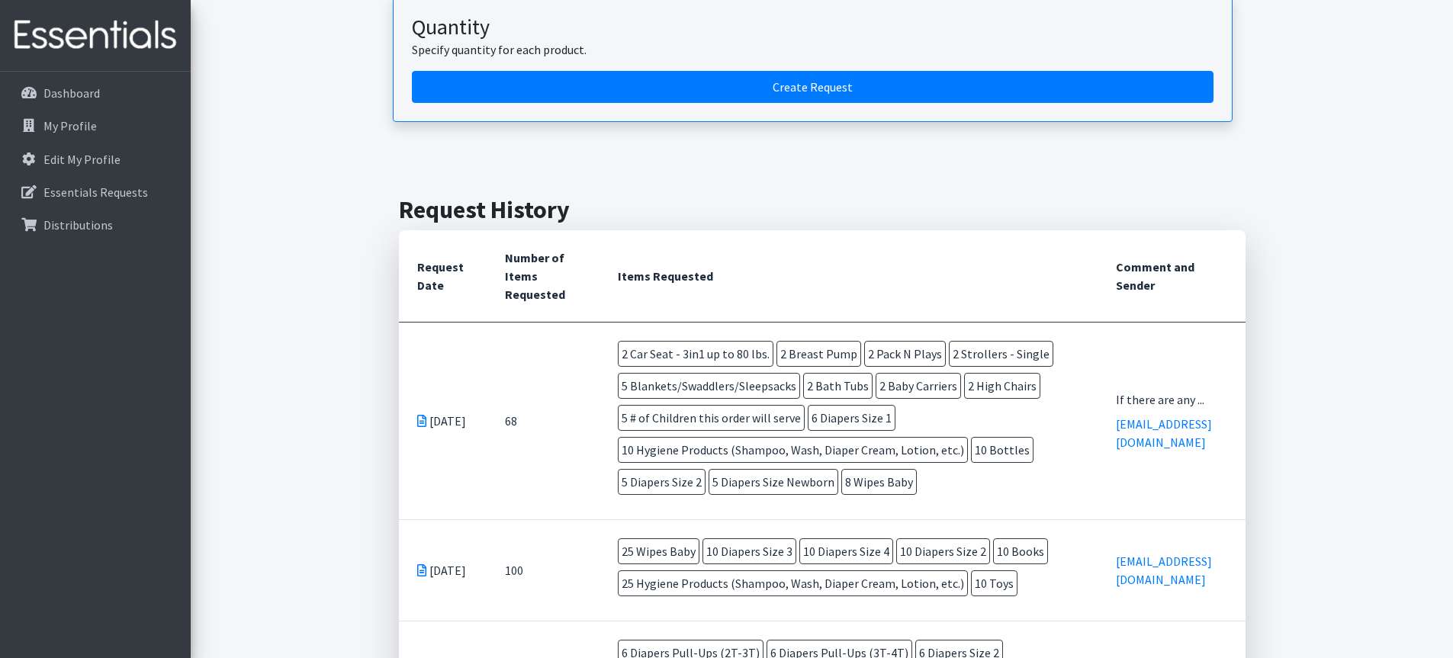
scroll to position [182, 0]
